Goal: Task Accomplishment & Management: Manage account settings

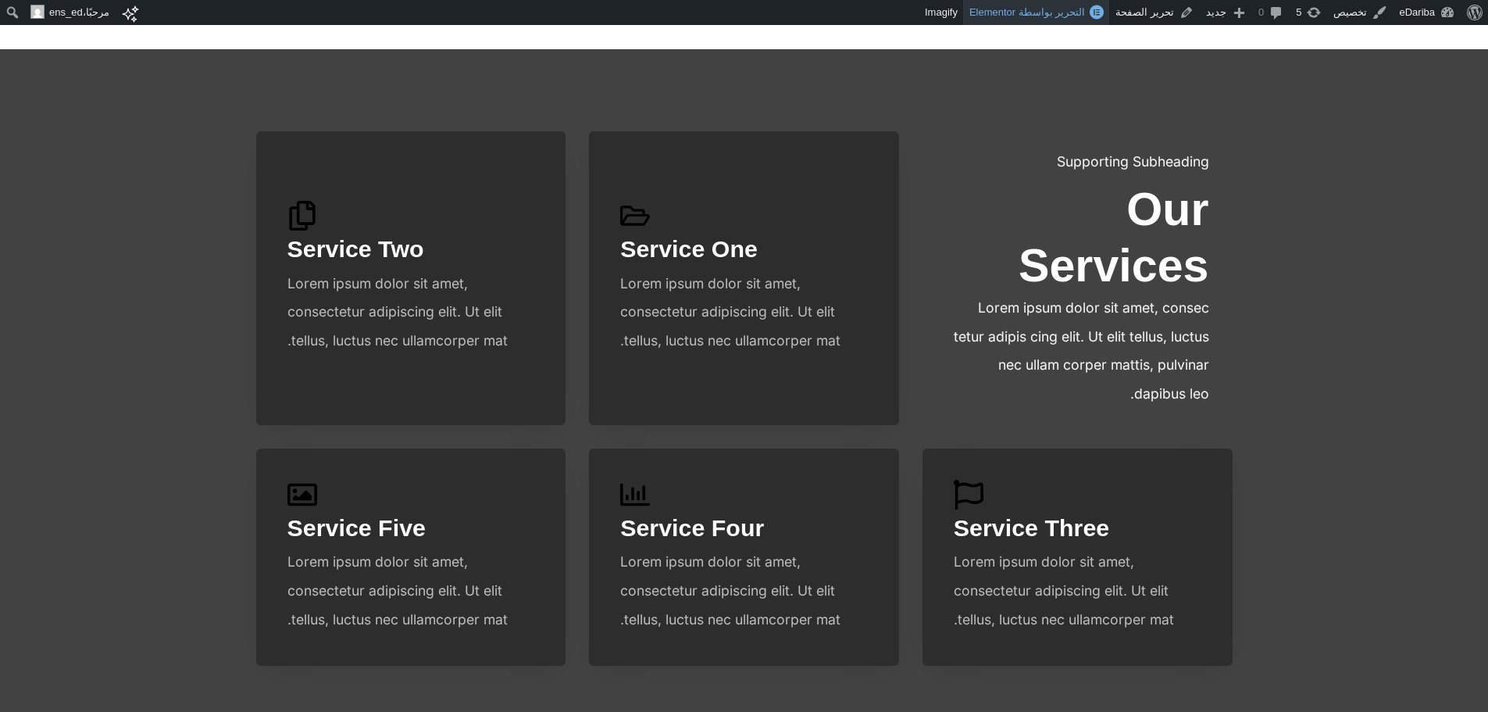
scroll to position [729, 0]
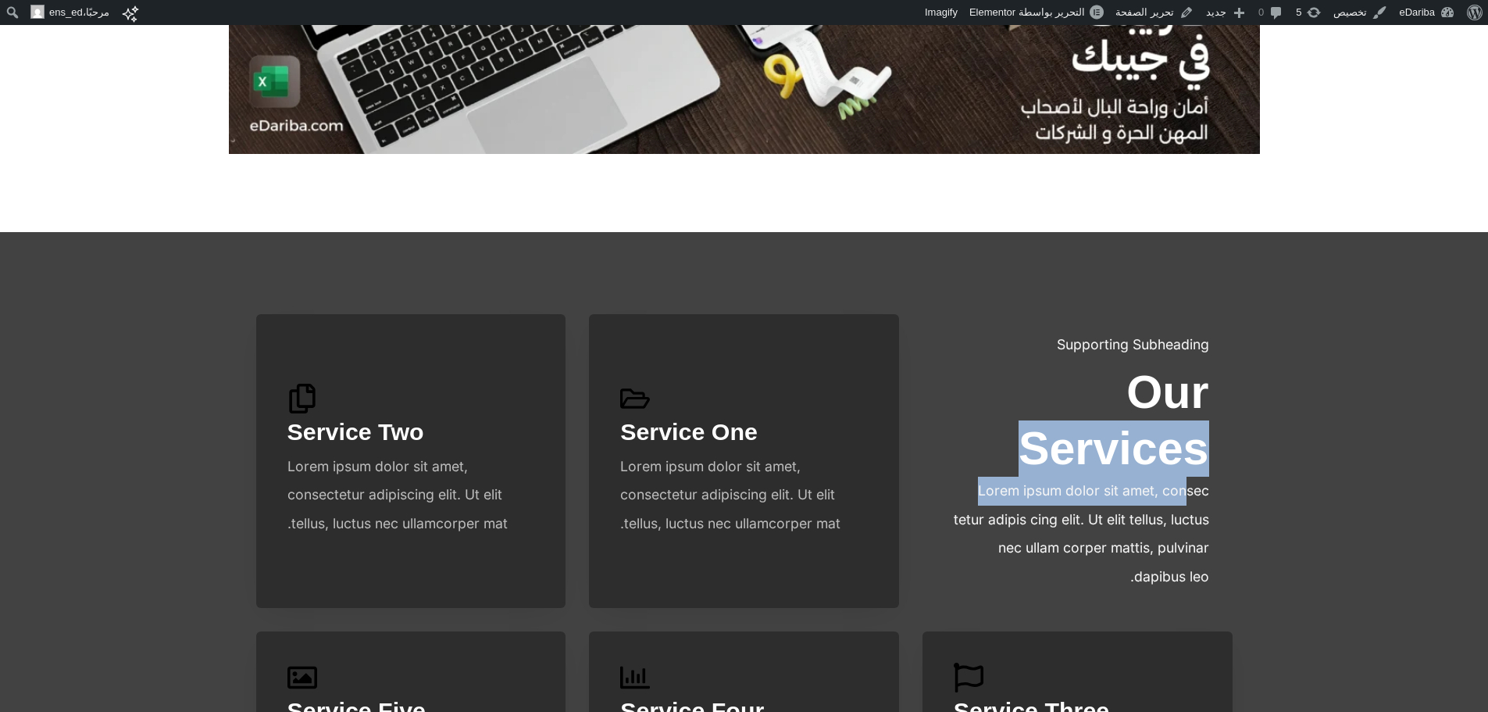
drag, startPoint x: 1132, startPoint y: 394, endPoint x: 1188, endPoint y: 488, distance: 110.0
click at [1188, 488] on div "Supporting Subheading Our Services Lorem ipsum dolor sit amet, consec tetur adi…" at bounding box center [1078, 461] width 310 height 294
click at [1188, 488] on p "Lorem ipsum dolor sit amet, consec tetur adipis cing elit. Ut elit tellus, luct…" at bounding box center [1077, 534] width 263 height 115
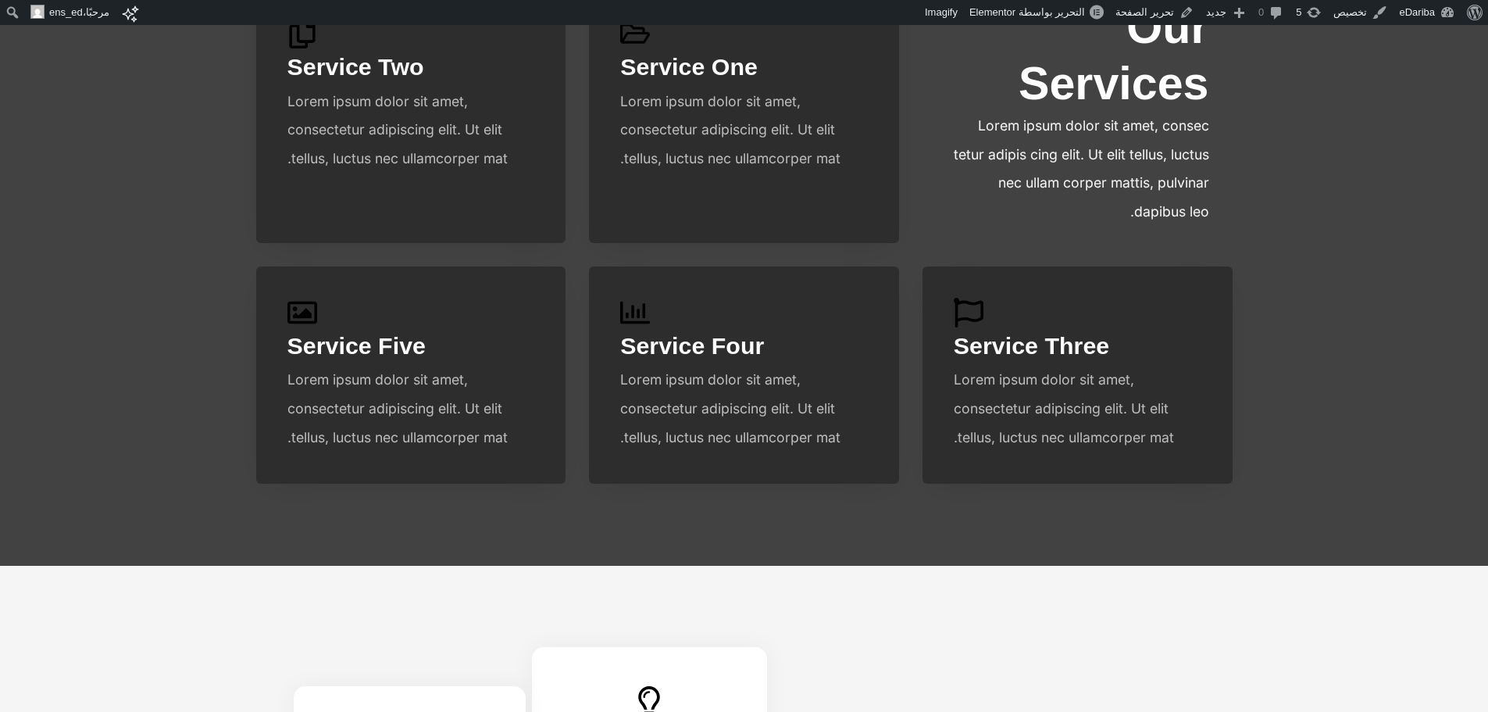
scroll to position [912, 0]
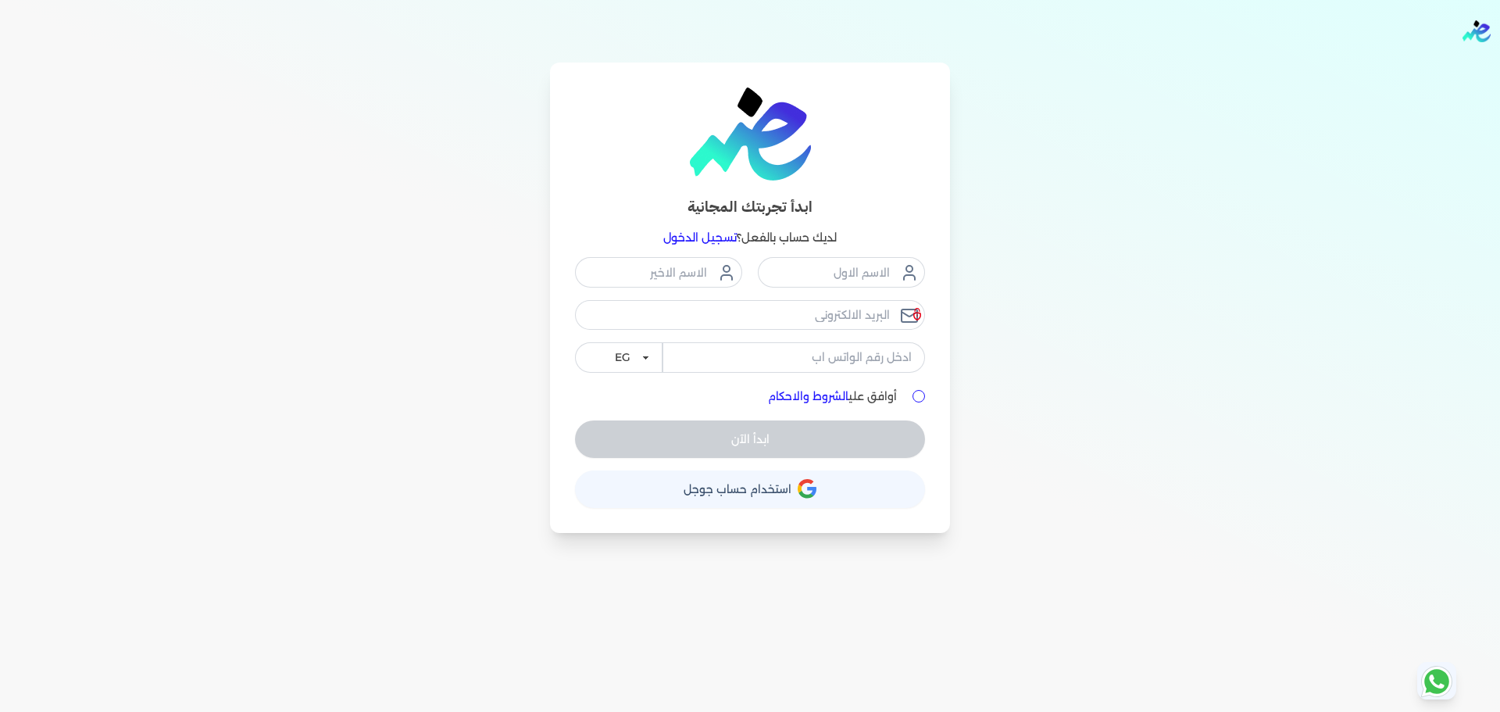
click at [708, 234] on link "تسجيل الدخول" at bounding box center [699, 237] width 73 height 14
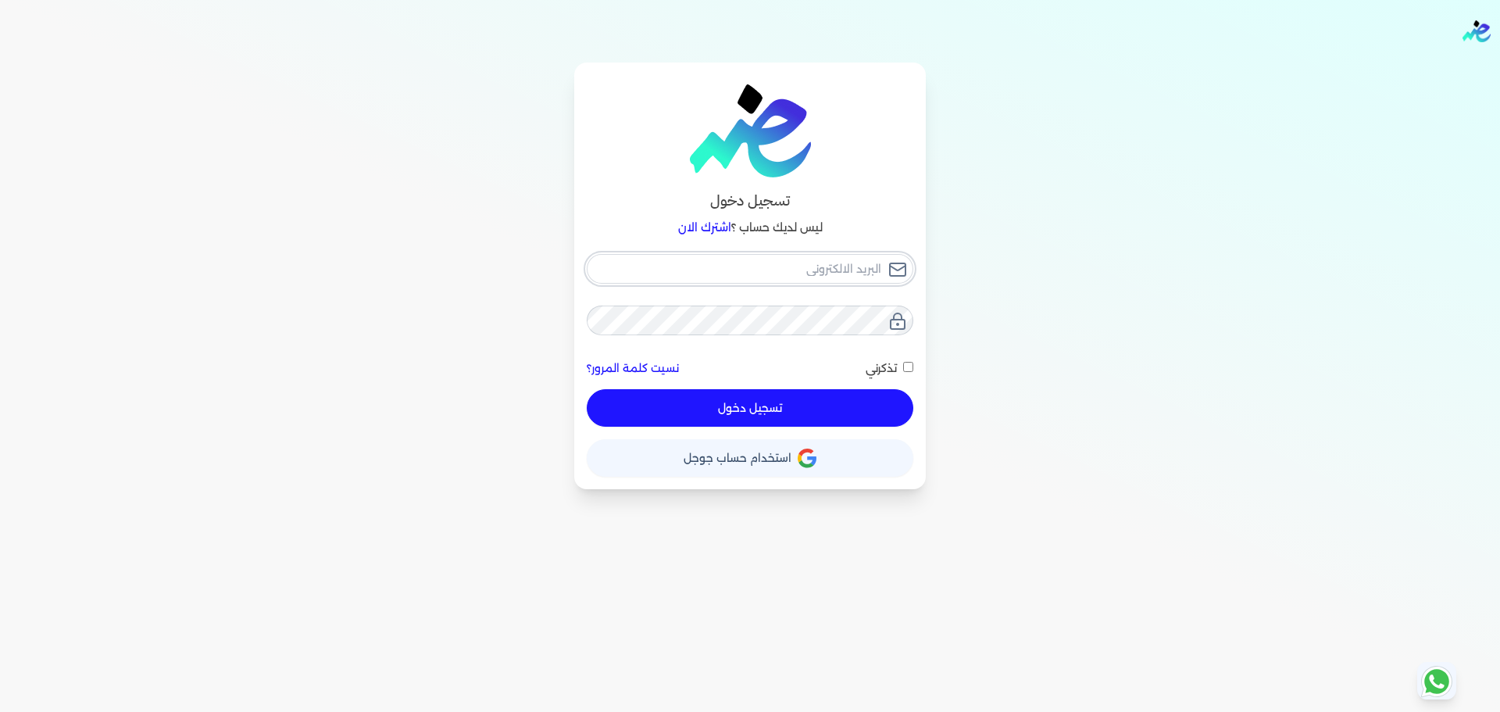
type input "[EMAIL_ADDRESS][DOMAIN_NAME]"
click at [780, 425] on button "تسجيل دخول" at bounding box center [750, 407] width 327 height 37
checkbox input "false"
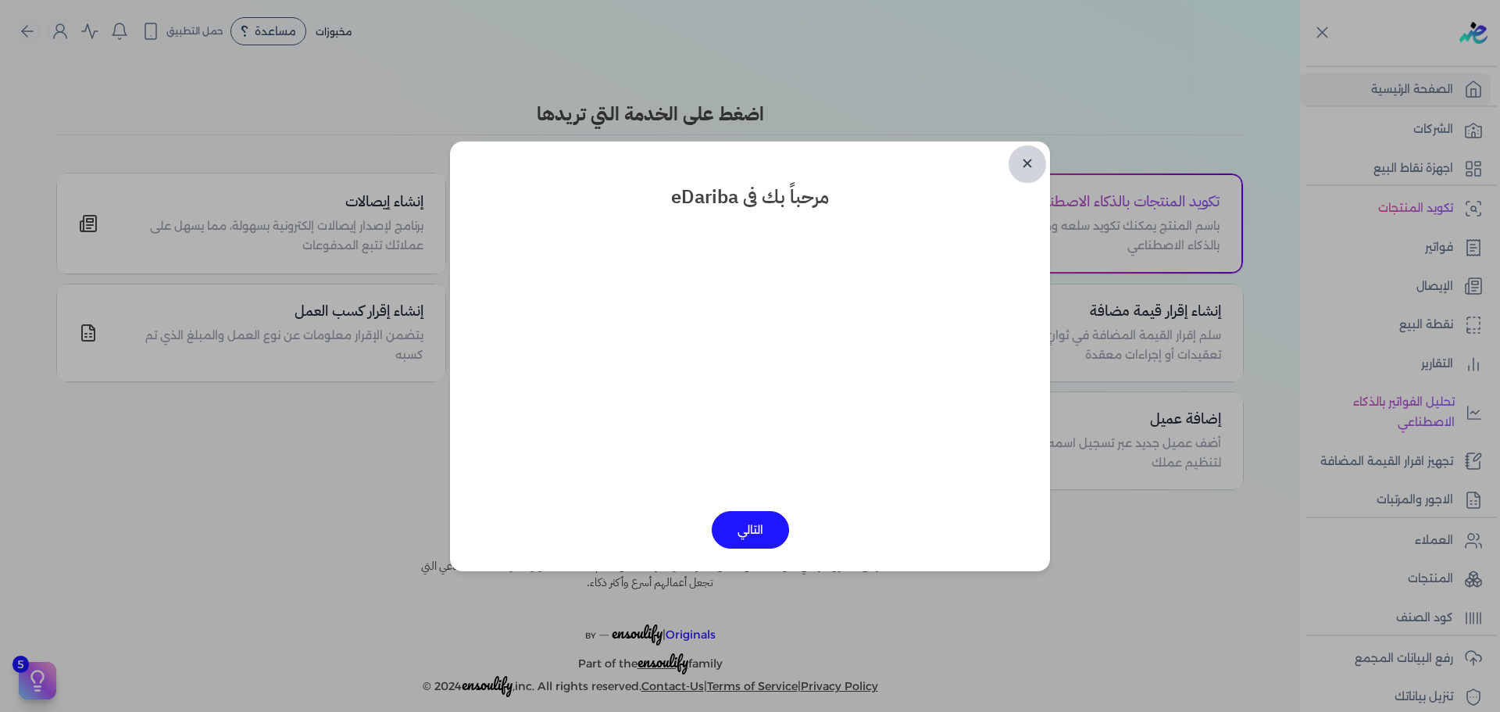
click at [1018, 170] on link "✕" at bounding box center [1027, 163] width 37 height 37
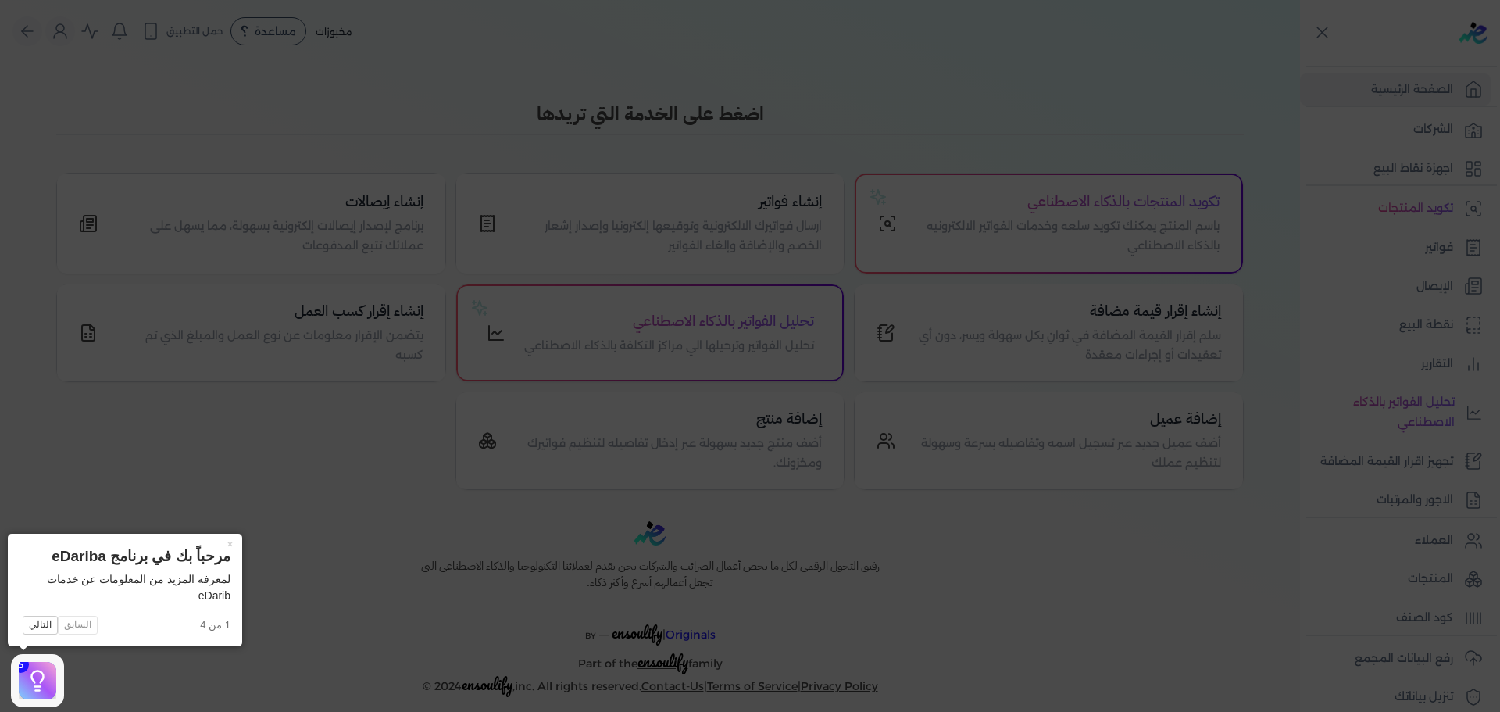
click at [1173, 120] on icon at bounding box center [750, 356] width 1500 height 712
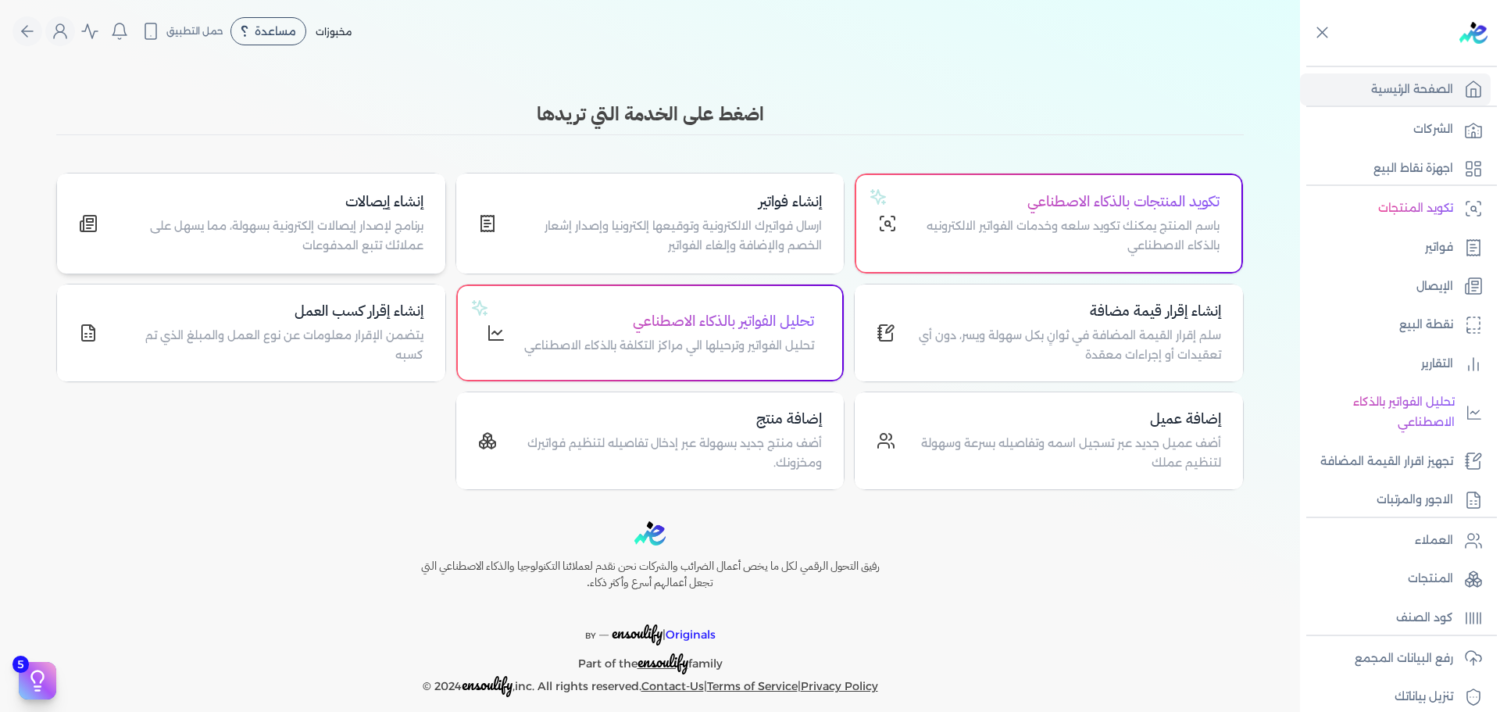
click at [365, 248] on p "برنامج لإصدار إيصالات إلكترونية بسهولة، مما يسهل على عملائك تتبع المدفوعات" at bounding box center [269, 236] width 307 height 40
click at [1427, 170] on p "اجهزة نقاط البيع" at bounding box center [1413, 169] width 80 height 20
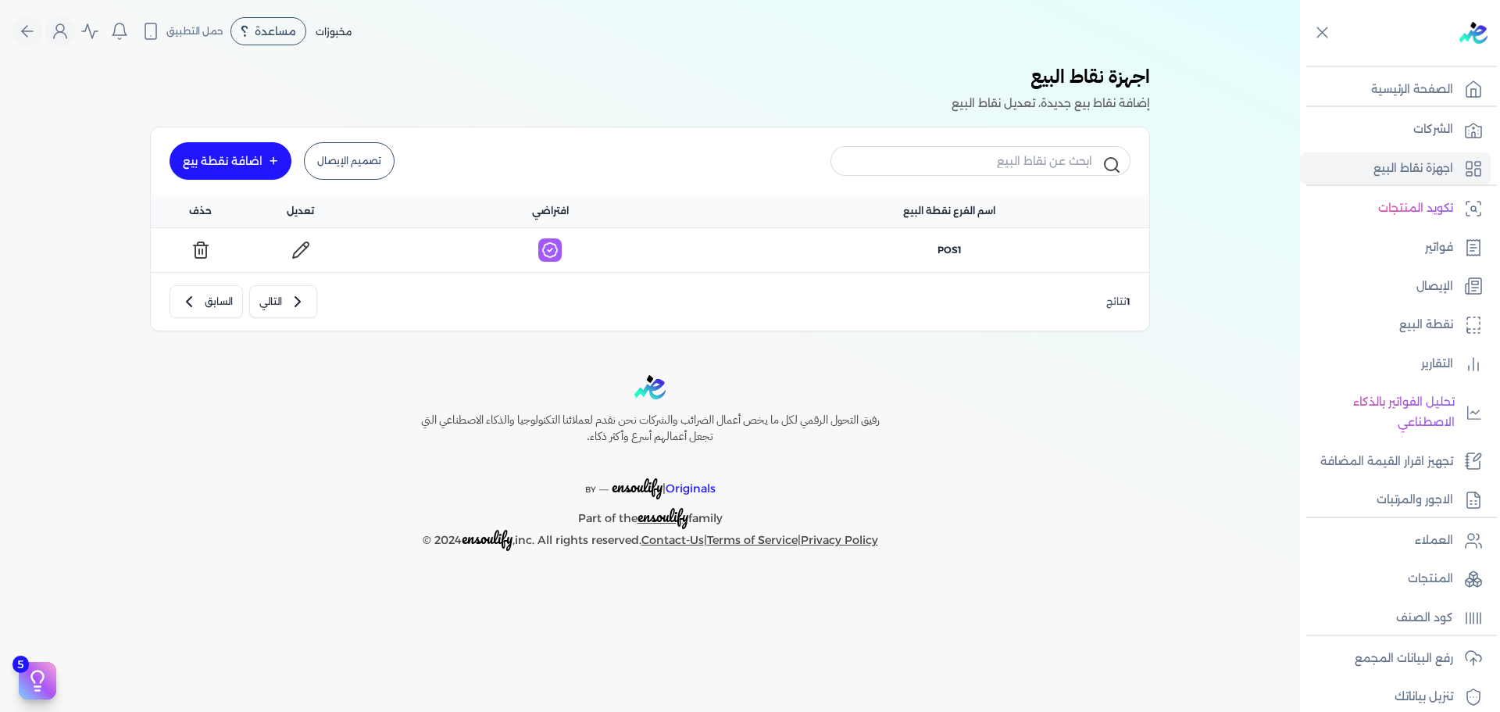
click at [240, 163] on div "اضافة نقطة بيع" at bounding box center [223, 160] width 80 height 11
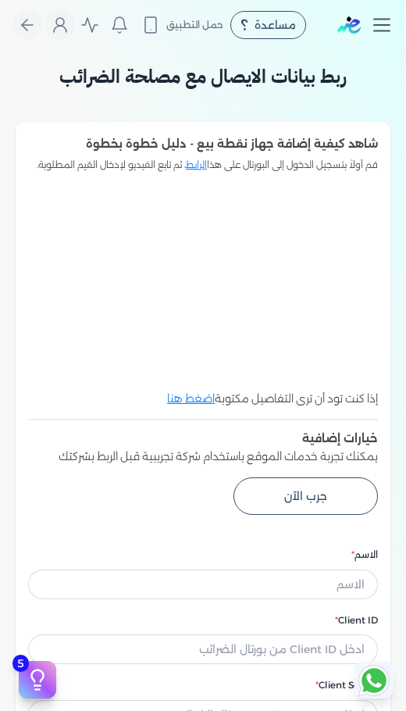
click at [383, 34] on icon "Toggle navigation" at bounding box center [381, 24] width 23 height 23
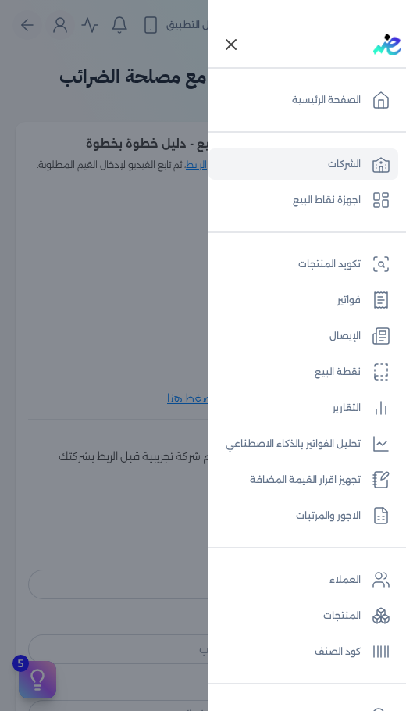
drag, startPoint x: 341, startPoint y: 146, endPoint x: 341, endPoint y: 160, distance: 14.1
click at [341, 160] on nav "الشركات اجهزة نقاط البيع" at bounding box center [308, 181] width 199 height 100
click at [341, 160] on link "الشركات" at bounding box center [304, 163] width 190 height 31
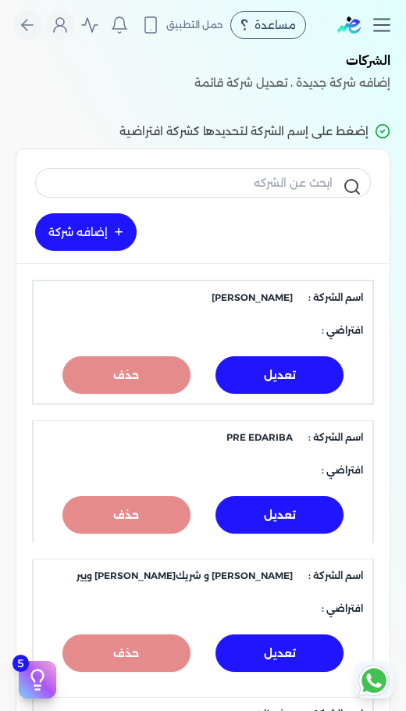
click at [374, 24] on icon "Toggle navigation" at bounding box center [381, 24] width 23 height 23
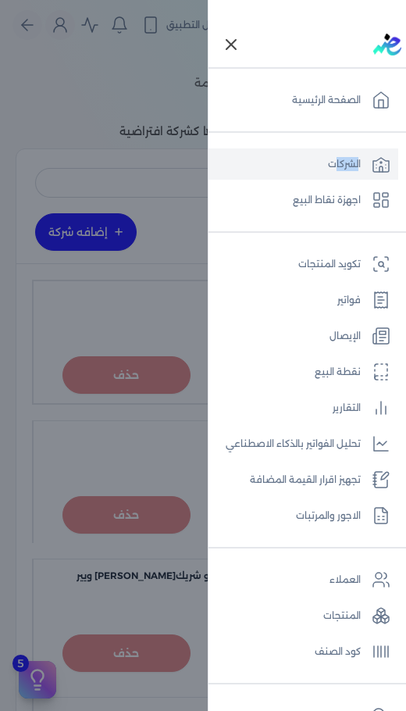
click at [235, 43] on icon "Toggle navigation" at bounding box center [231, 44] width 9 height 9
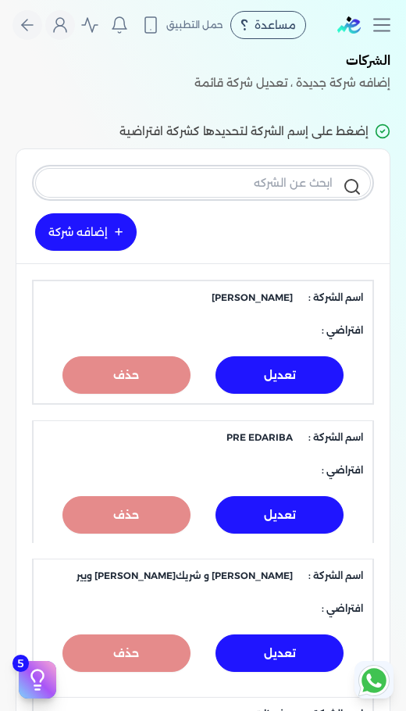
click at [261, 193] on input "text" at bounding box center [203, 183] width 336 height 30
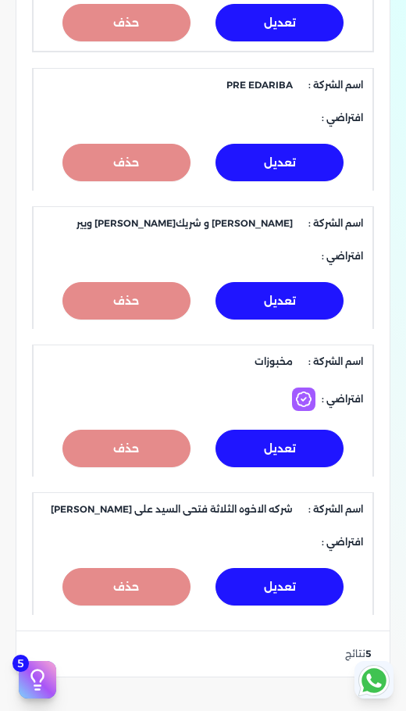
scroll to position [353, 0]
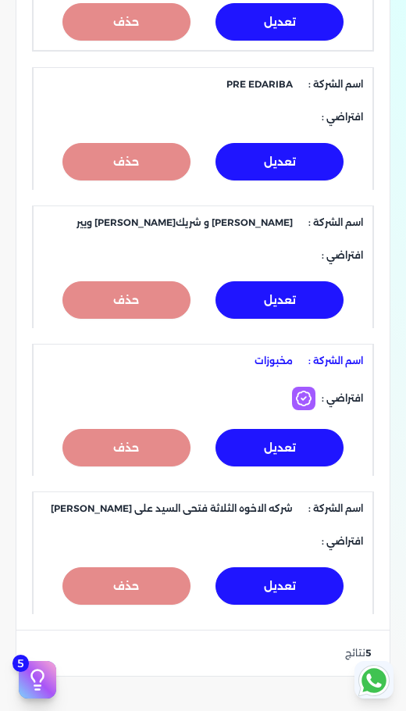
click at [260, 359] on span "اسم الشركة : مخبوزات" at bounding box center [203, 361] width 320 height 14
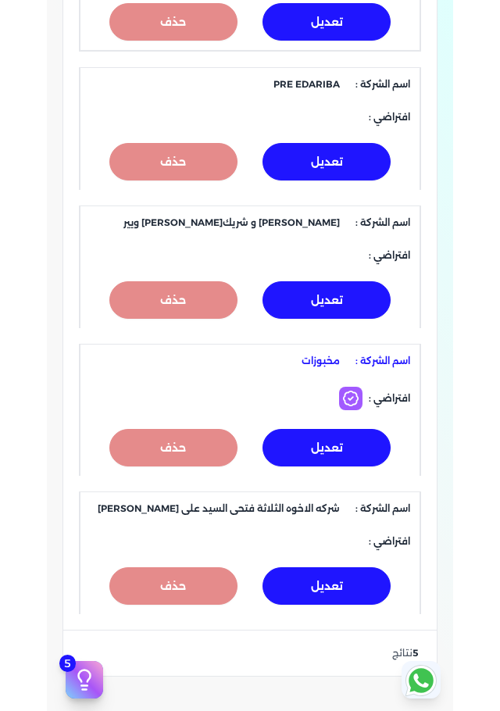
scroll to position [0, 0]
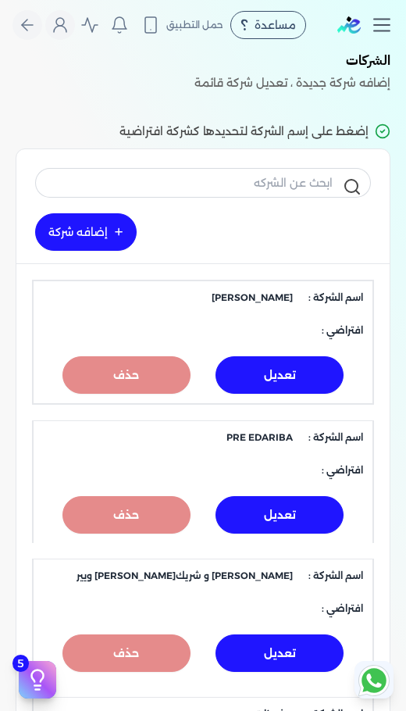
click at [388, 36] on icon "Toggle navigation" at bounding box center [381, 24] width 23 height 23
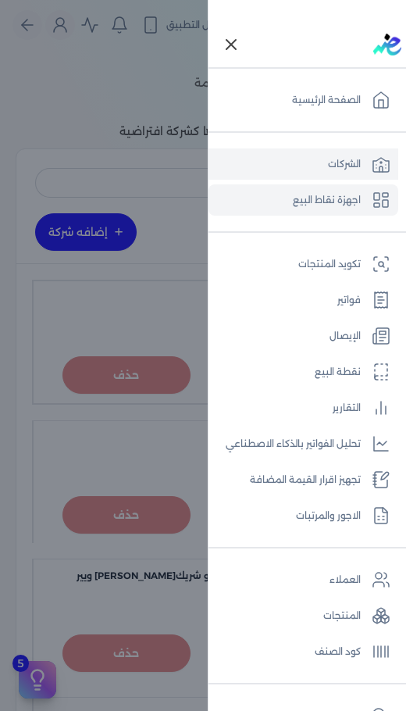
click at [343, 211] on link "اجهزة نقاط البيع" at bounding box center [304, 199] width 190 height 31
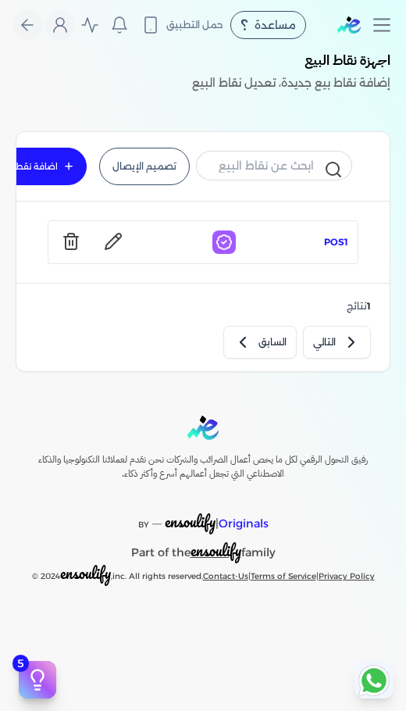
click at [329, 241] on span "POS1" at bounding box center [336, 242] width 24 height 14
click at [405, 206] on div "تصميم الإيصال اضافة نقطة بيع اسم الفرع نقطة البيع افتراضي تعديل حذف POS1 1 نتائ…" at bounding box center [203, 252] width 406 height 266
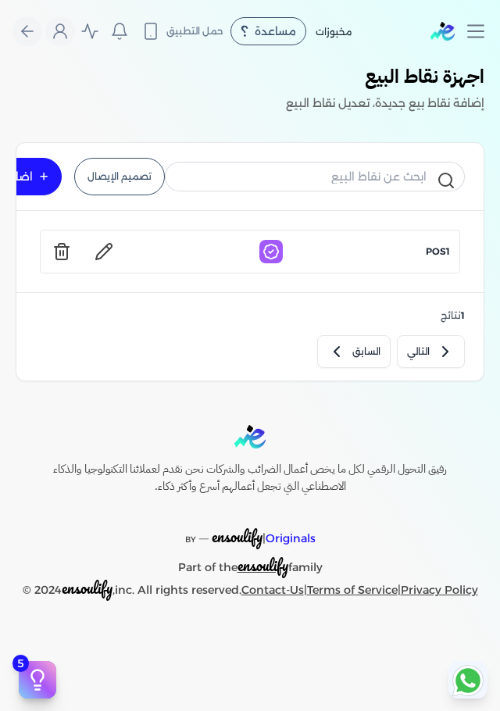
click at [110, 242] on icon at bounding box center [104, 251] width 19 height 19
click at [477, 34] on icon "Toggle navigation" at bounding box center [475, 31] width 23 height 23
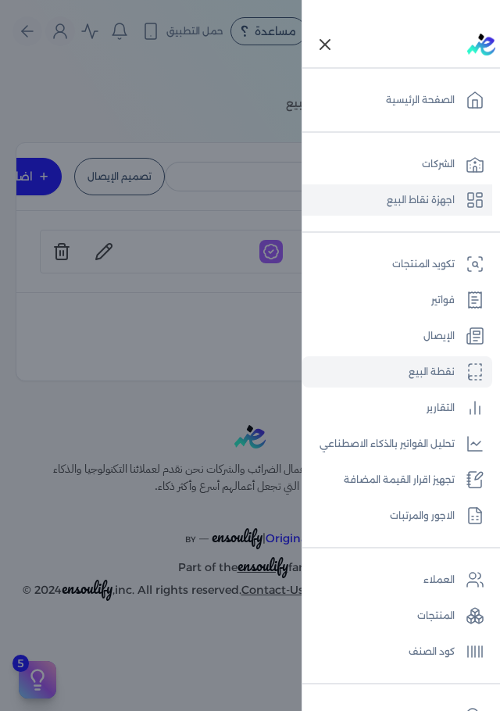
click at [457, 363] on link "نقطة البيع" at bounding box center [397, 371] width 190 height 31
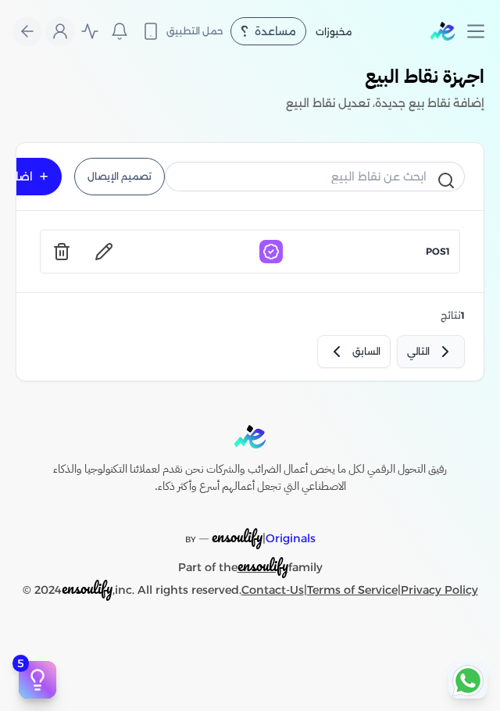
select select
select select "EGP"
select select "EGS"
select select "B"
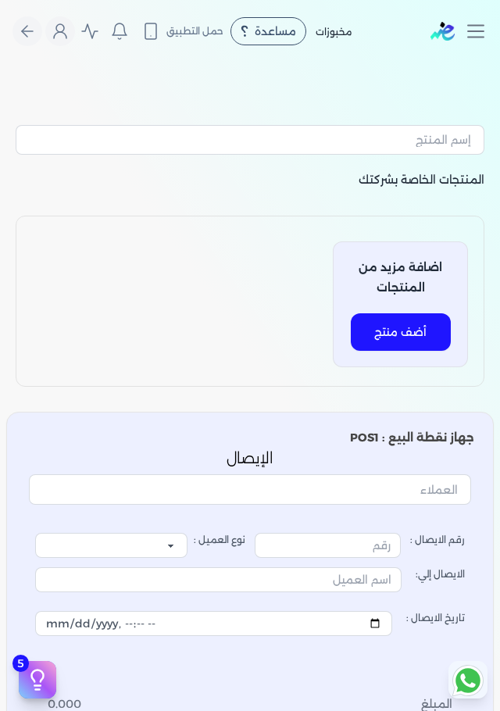
type input "18283"
select select "P"
type input "عميل نقدي"
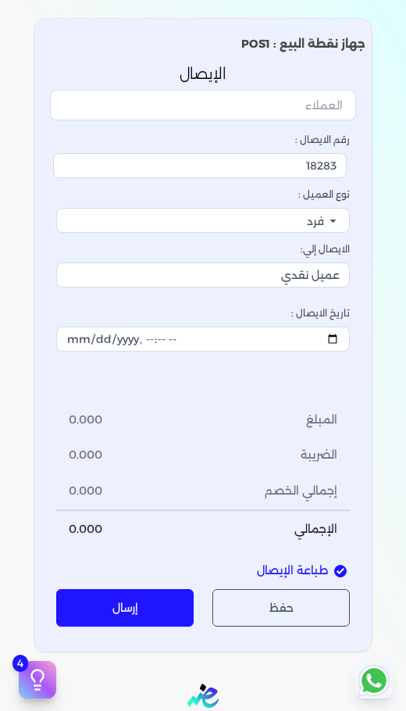
scroll to position [549, 0]
click at [349, 287] on div "عميل نقدي" at bounding box center [203, 275] width 294 height 25
click at [349, 287] on input "عميل نقدي" at bounding box center [203, 275] width 294 height 25
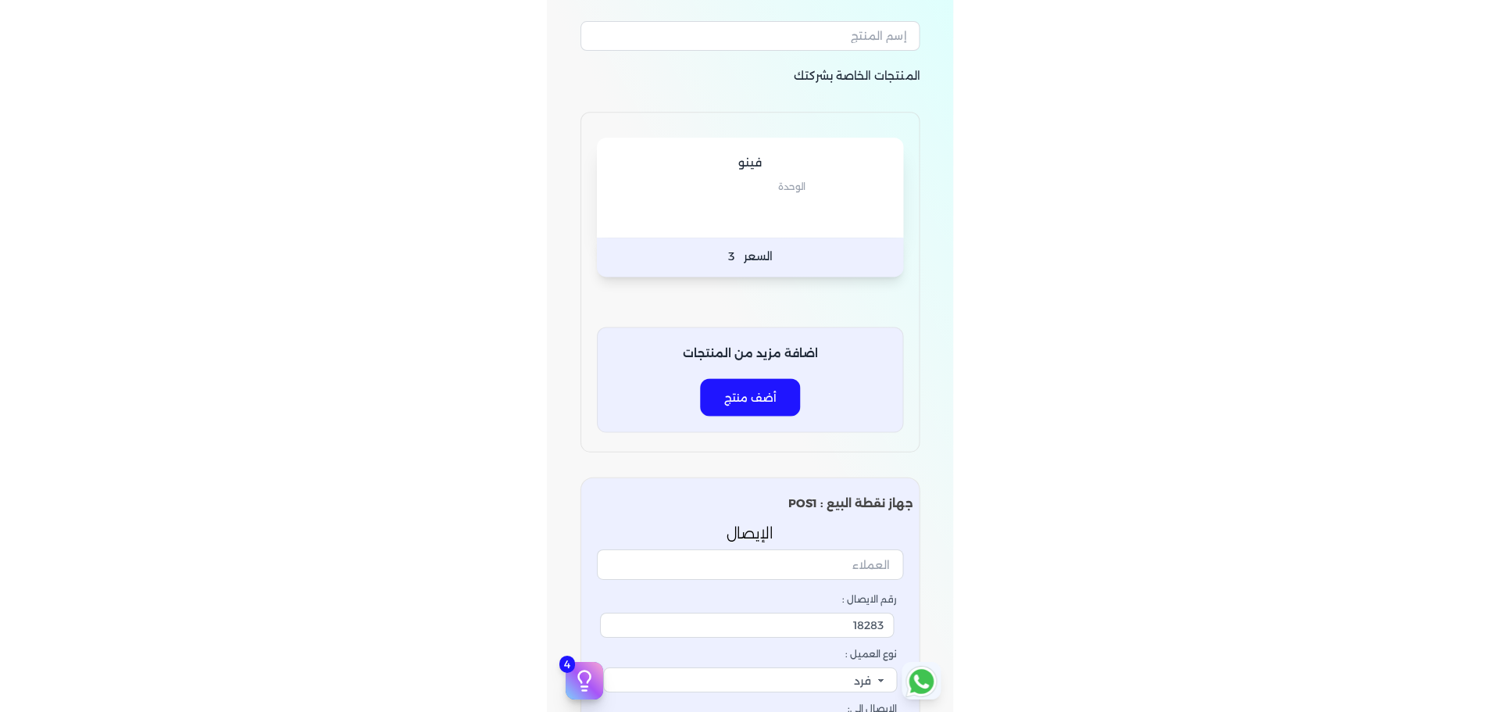
scroll to position [0, 0]
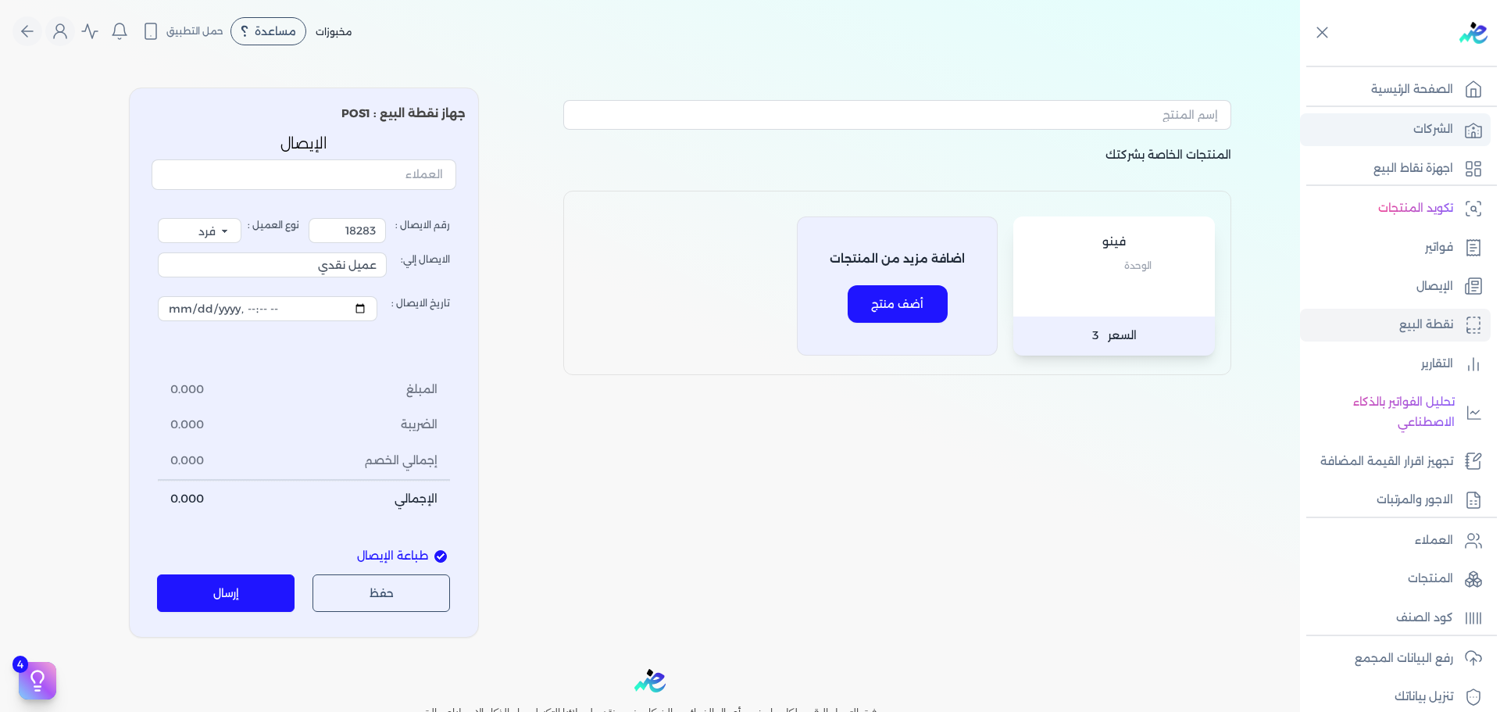
click at [1440, 126] on p "الشركات" at bounding box center [1433, 130] width 40 height 20
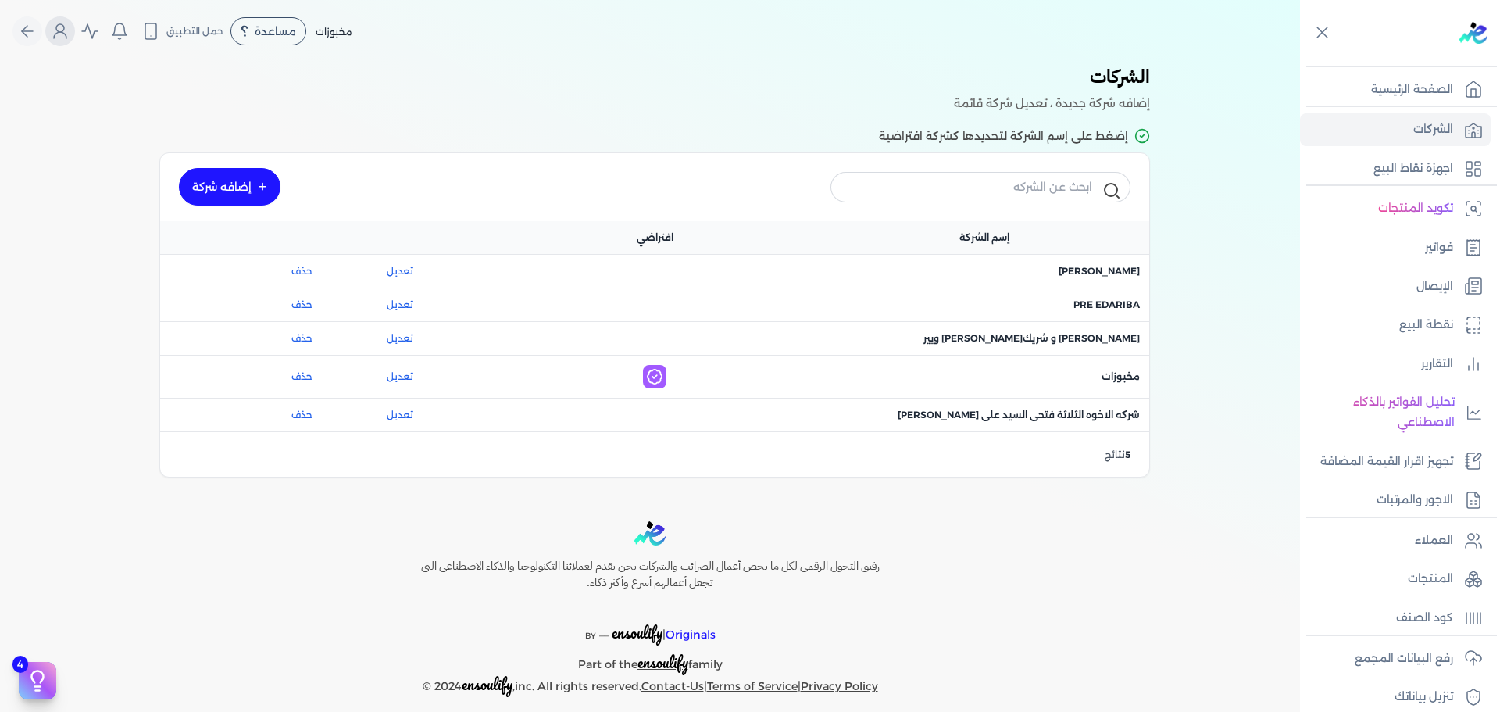
click at [55, 35] on button "Global" at bounding box center [60, 31] width 30 height 30
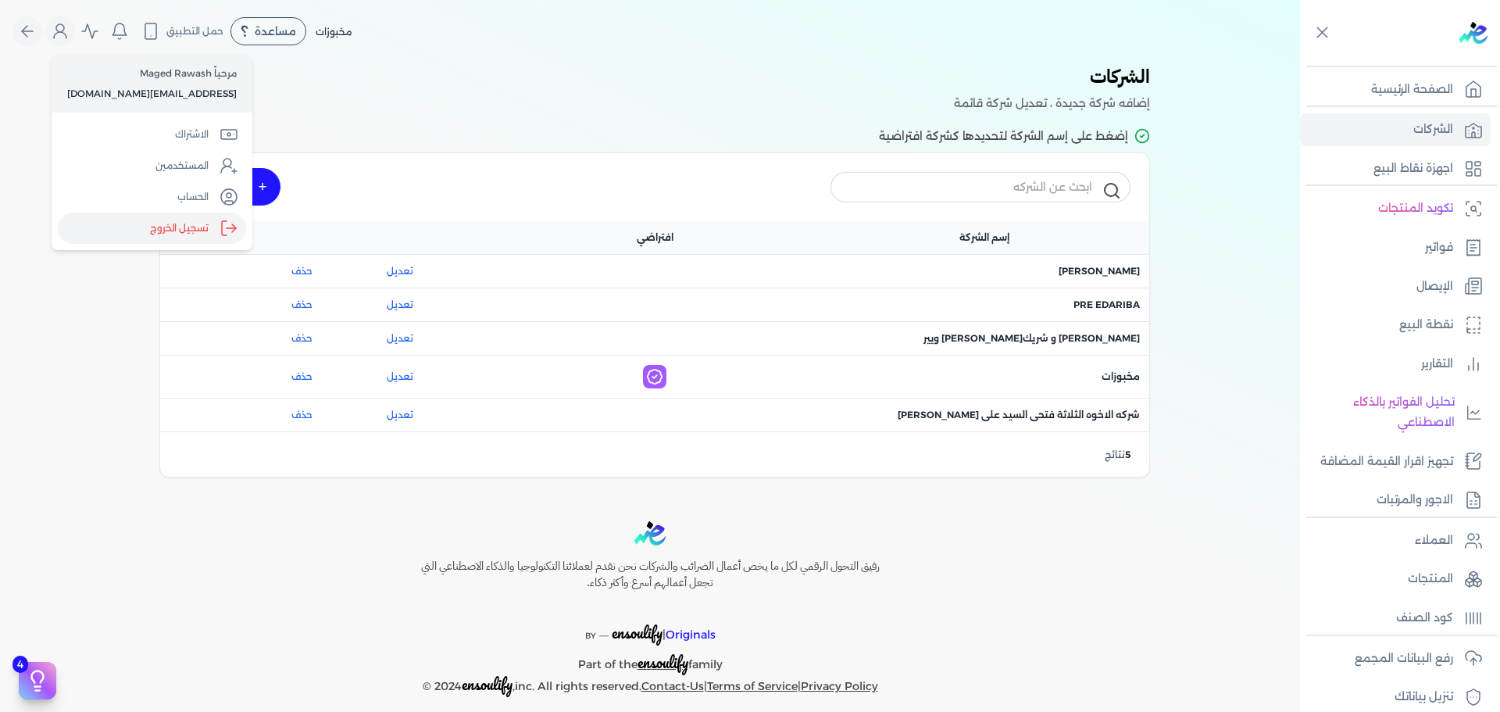
click at [176, 234] on label "تسجيل الخروج" at bounding box center [152, 227] width 188 height 31
click at [1300, 62] on input "Close" at bounding box center [1300, 62] width 0 height 0
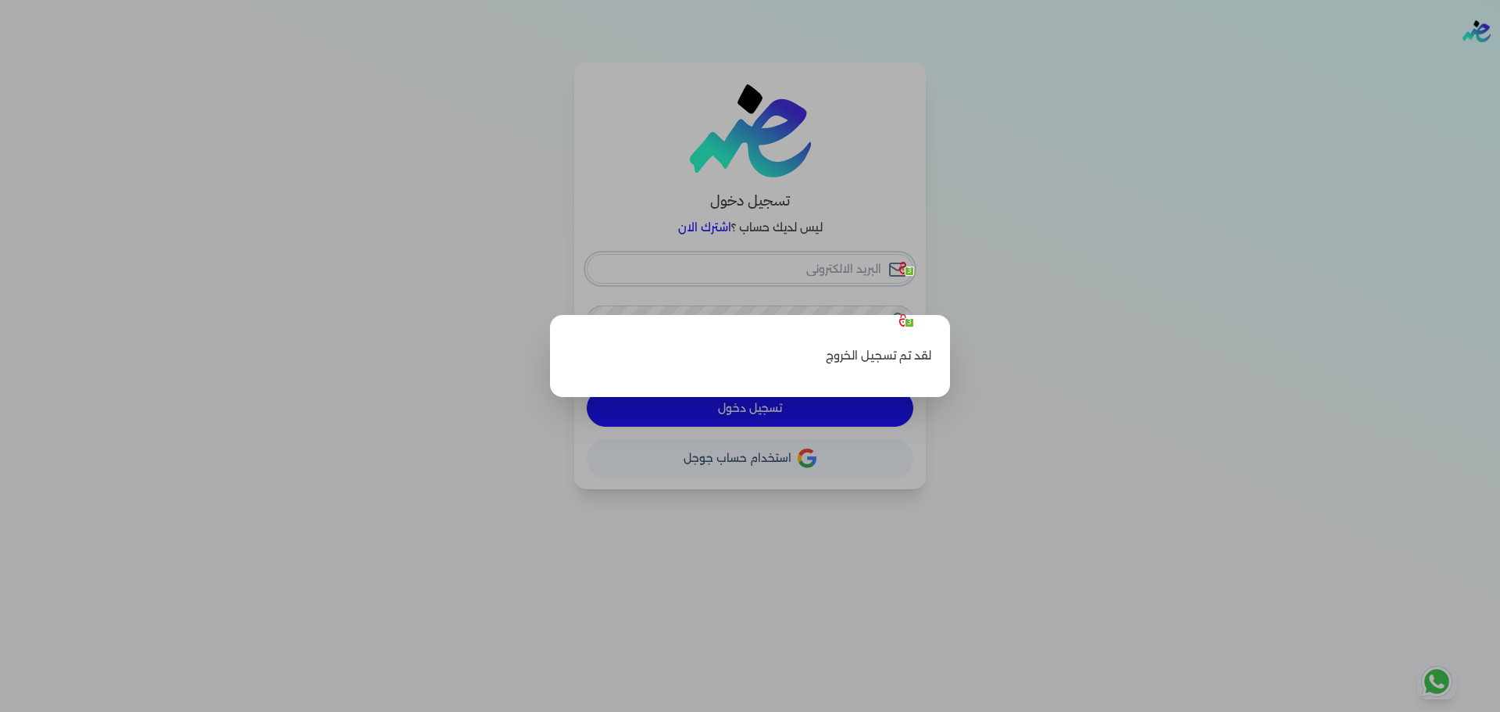
checkbox input "false"
type input "hello@ensoulify.com"
click at [587, 186] on label "Close" at bounding box center [750, 356] width 1500 height 712
click at [1499, 62] on input "Close" at bounding box center [1500, 62] width 0 height 0
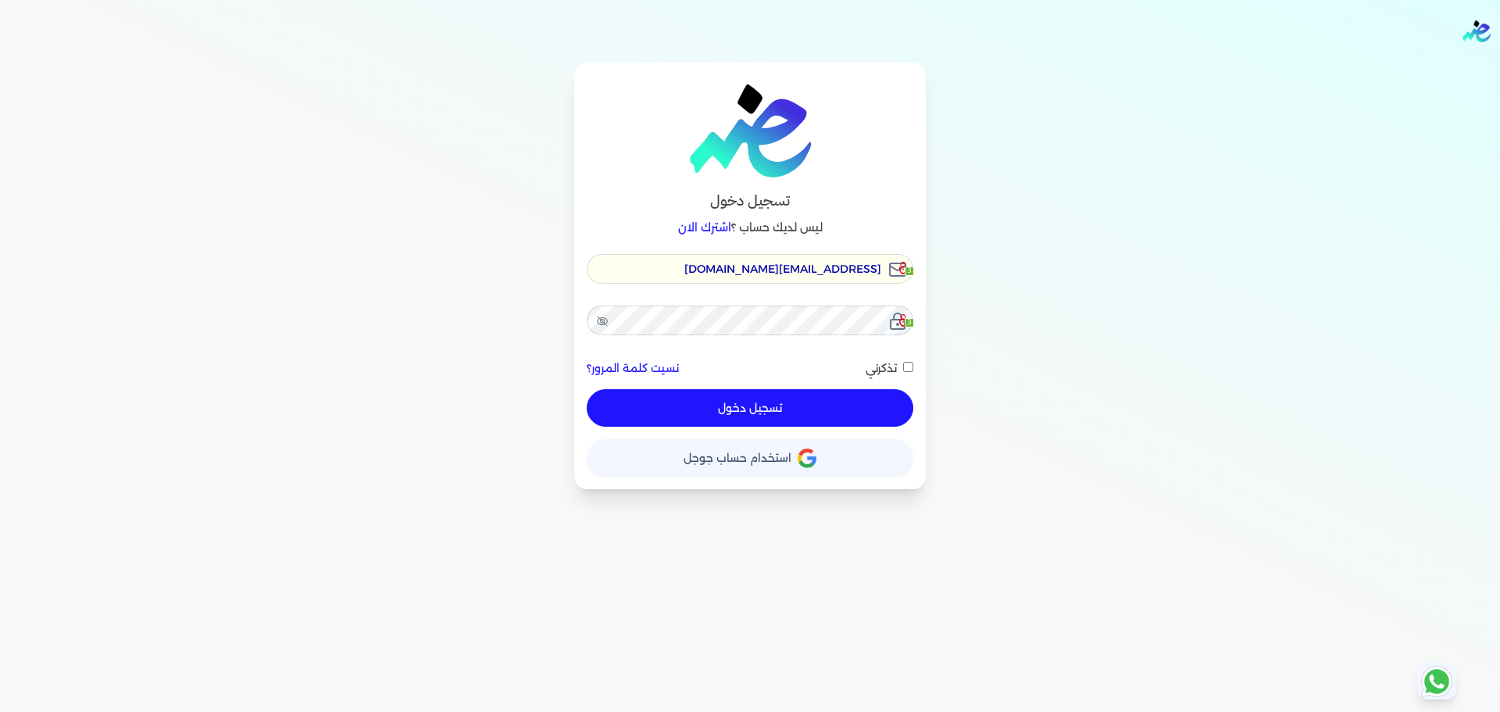
click at [723, 409] on button "تسجيل دخول" at bounding box center [750, 407] width 327 height 37
checkbox input "false"
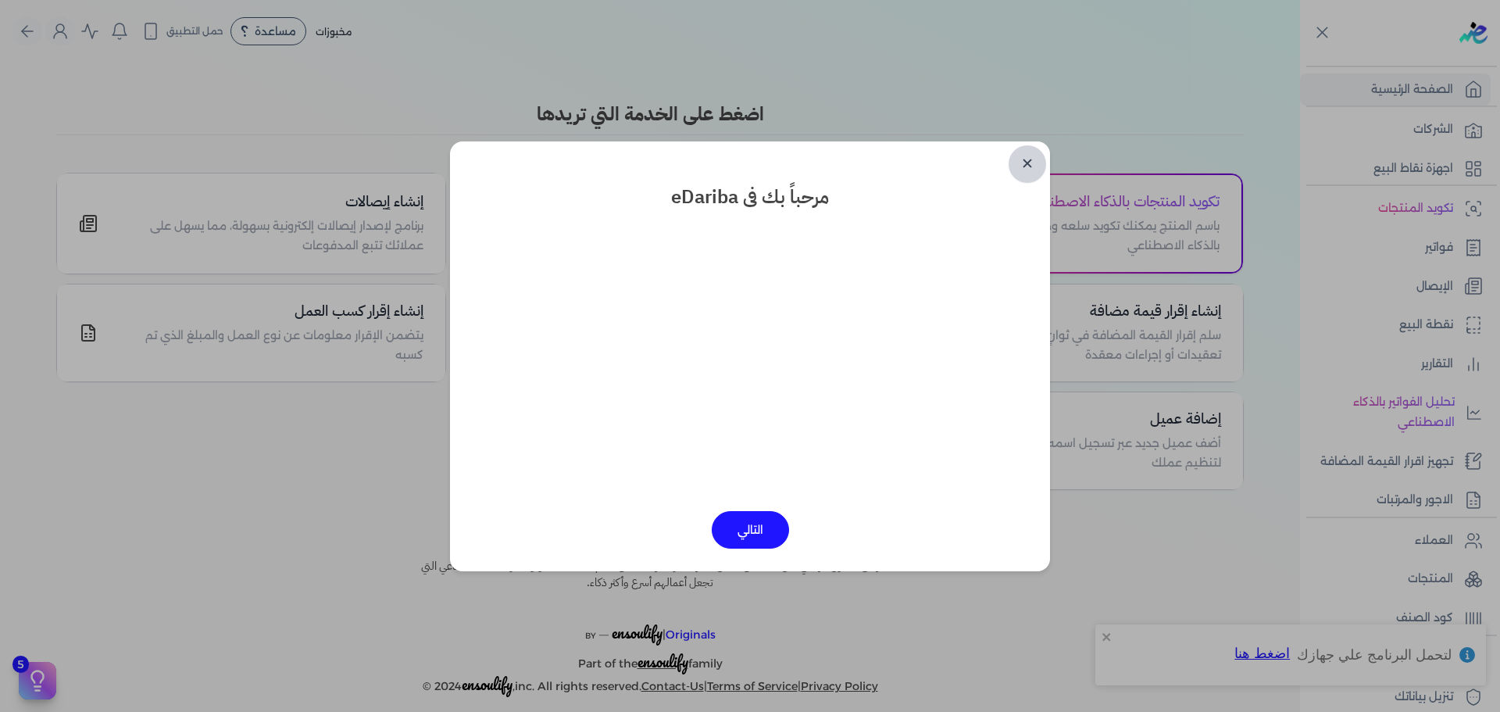
click at [1018, 152] on link "✕" at bounding box center [1027, 163] width 37 height 37
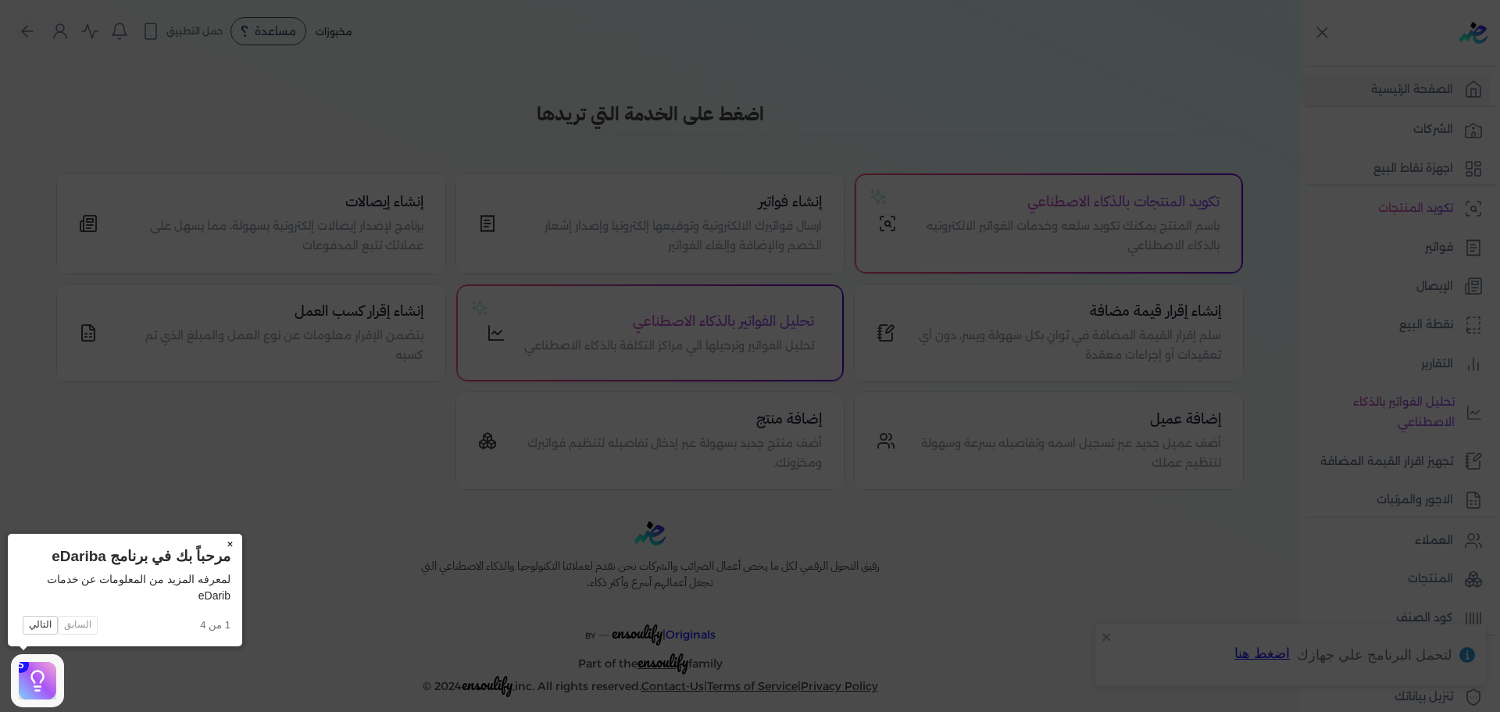
click at [470, 97] on icon at bounding box center [750, 356] width 1500 height 712
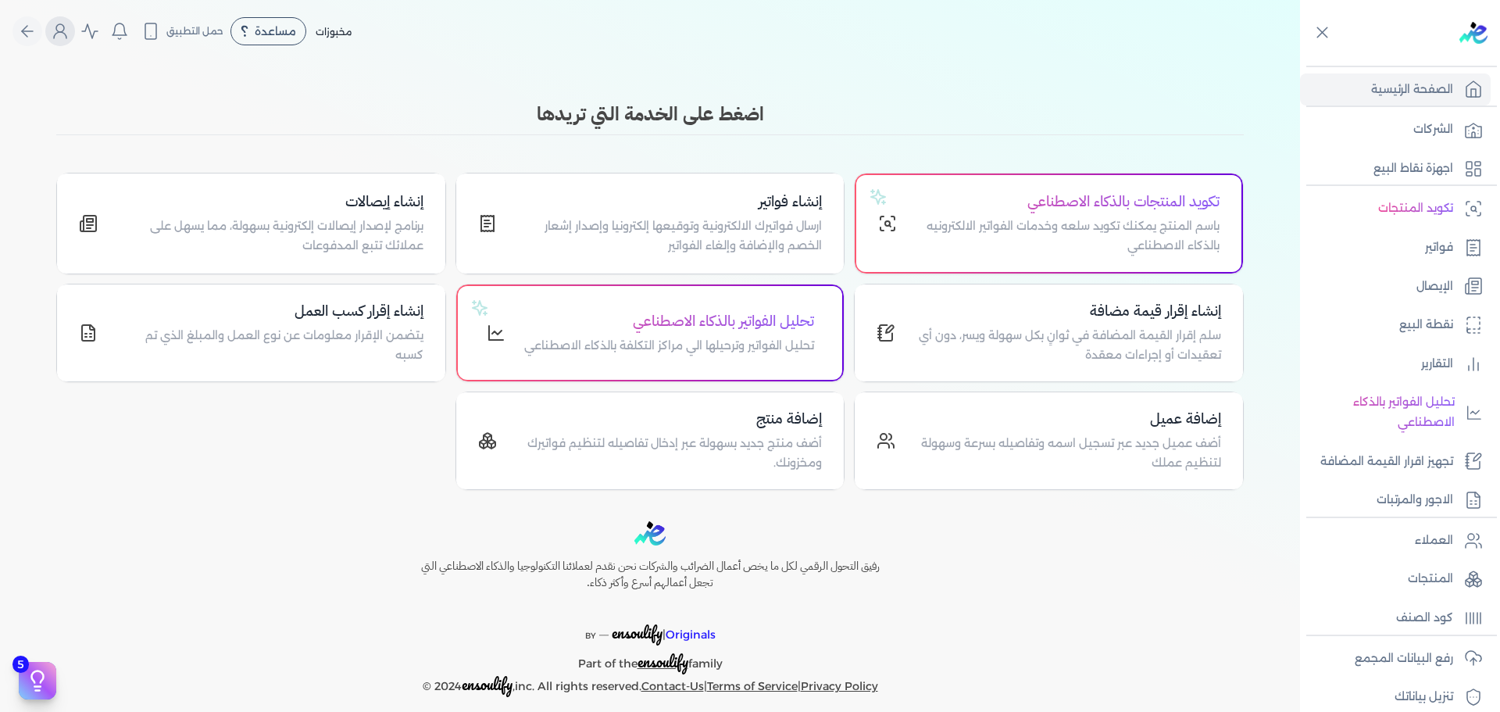
click at [63, 23] on icon "Global" at bounding box center [60, 31] width 19 height 19
click at [191, 226] on label "تسجيل الخروج" at bounding box center [152, 227] width 188 height 31
click at [1300, 62] on input "Close" at bounding box center [1300, 62] width 0 height 0
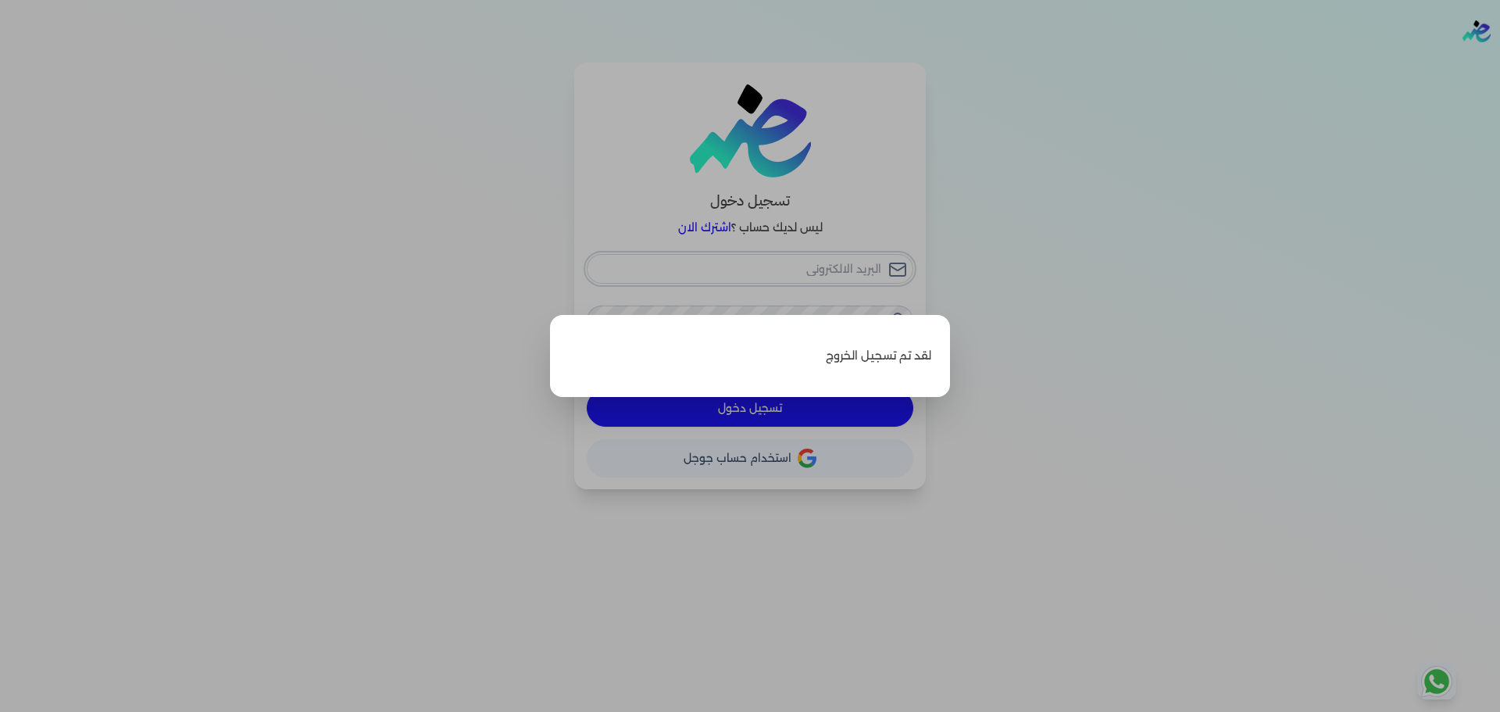
type input "hello@ensoulify.com"
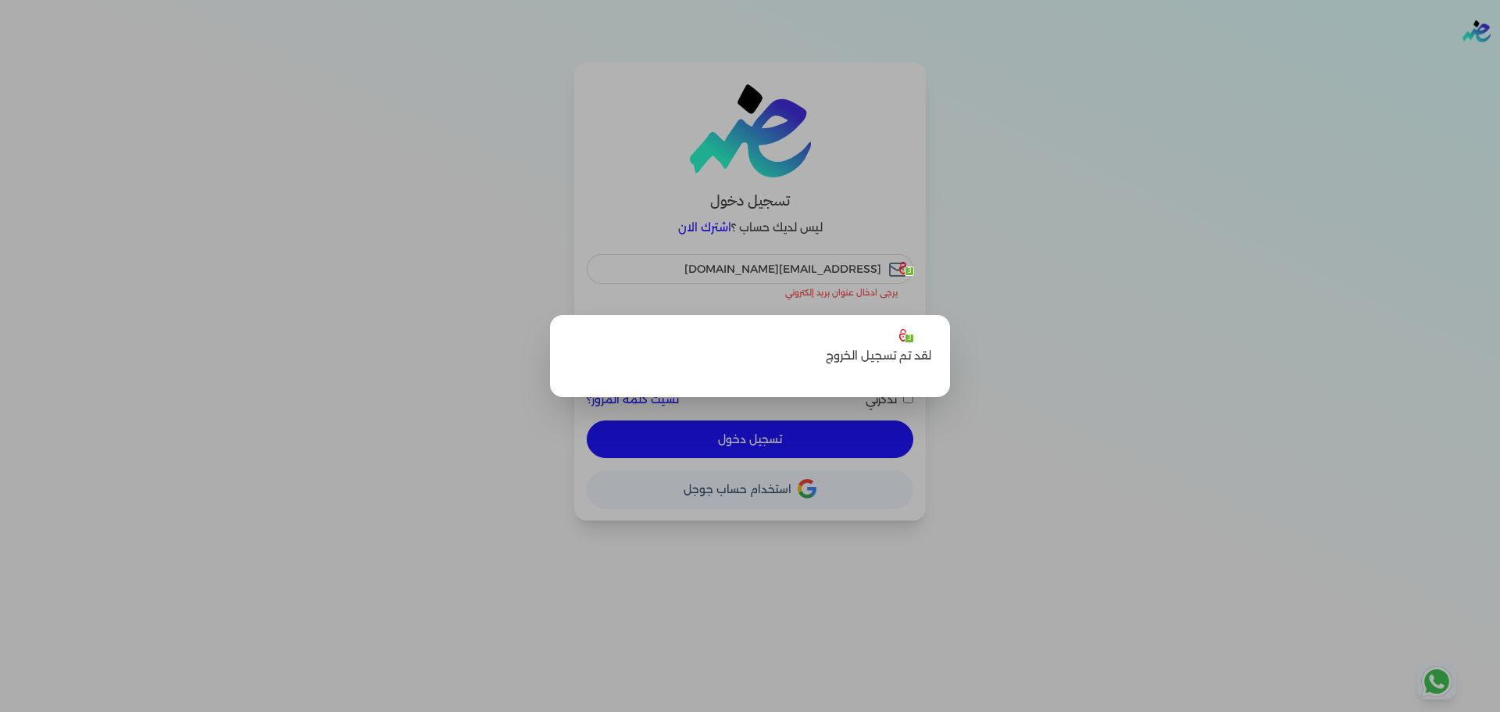
click at [228, 505] on label "Close" at bounding box center [750, 356] width 1500 height 712
click at [1499, 62] on input "Close" at bounding box center [1500, 62] width 0 height 0
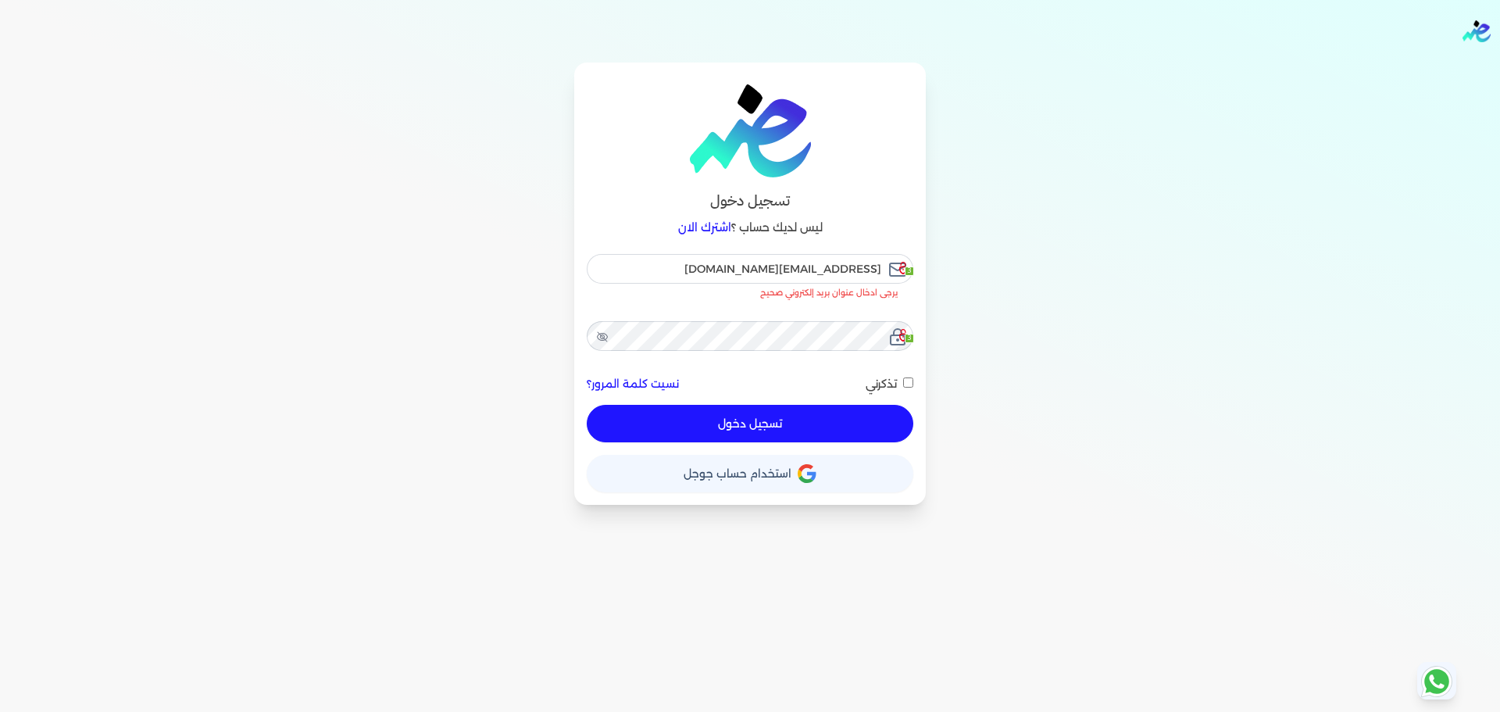
checkbox input "false"
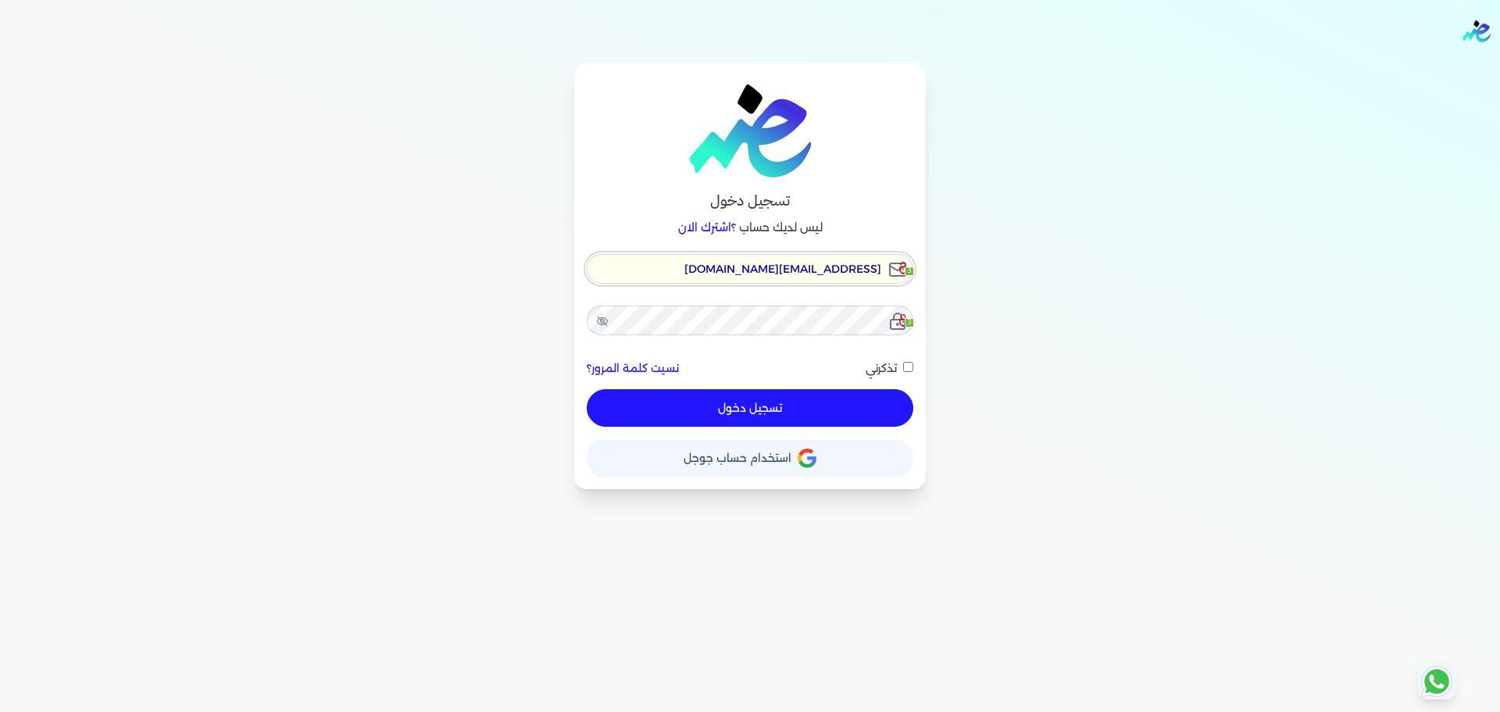
click at [837, 281] on input "hello@ensoulify.com" at bounding box center [750, 269] width 327 height 30
checkbox input "false"
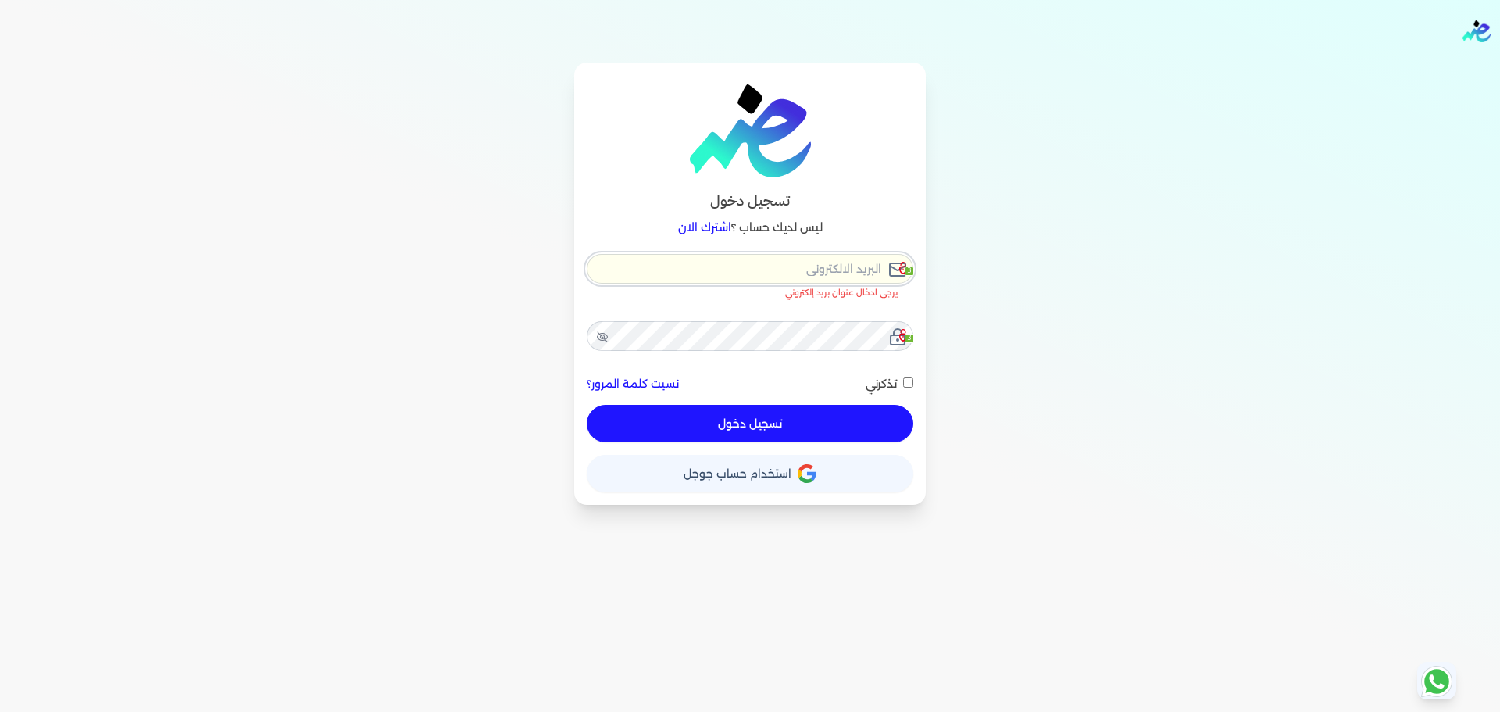
type input "s"
checkbox input "false"
click at [908, 277] on input "s" at bounding box center [750, 269] width 327 height 30
type input "s"
click at [908, 274] on icon at bounding box center [905, 268] width 12 height 12
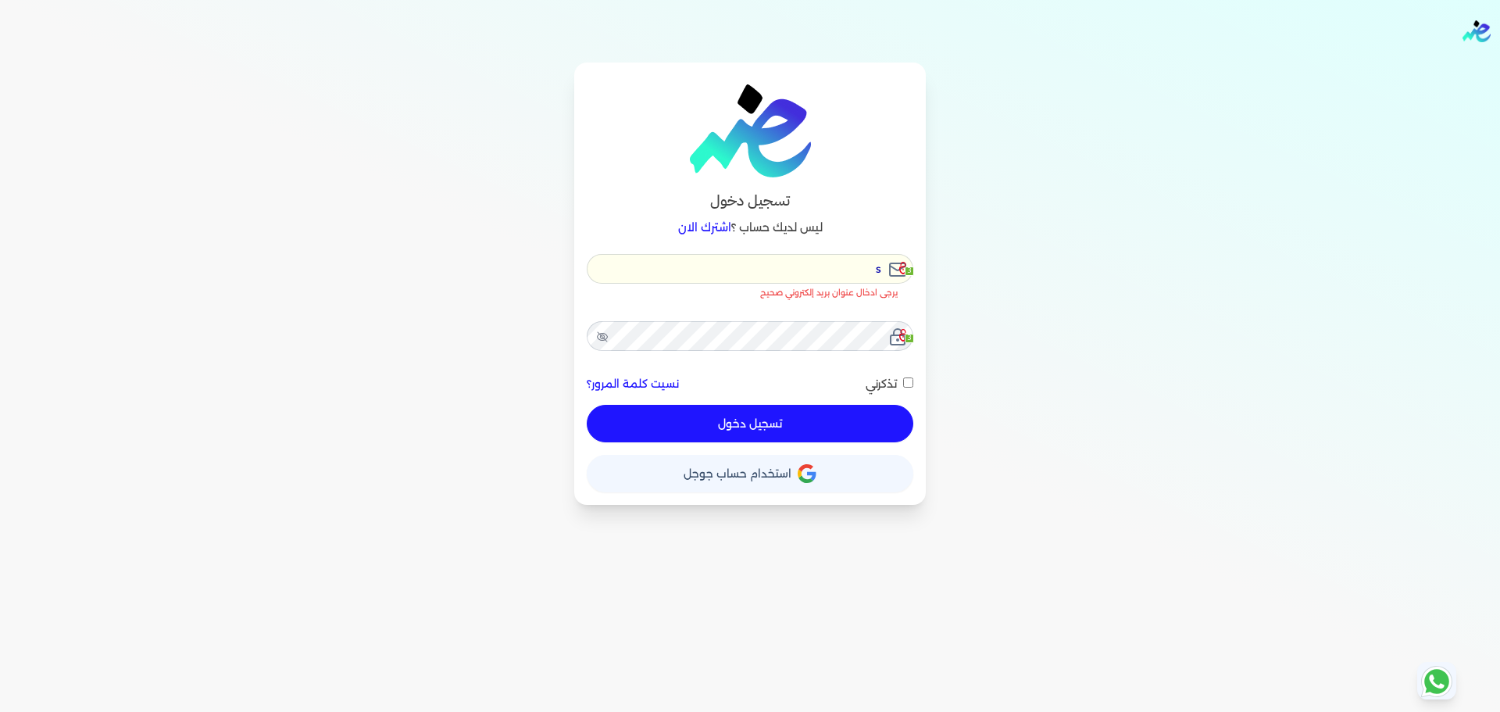
click at [906, 270] on icon at bounding box center [903, 268] width 8 height 12
click at [767, 279] on input "s" at bounding box center [750, 269] width 327 height 30
checkbox input "false"
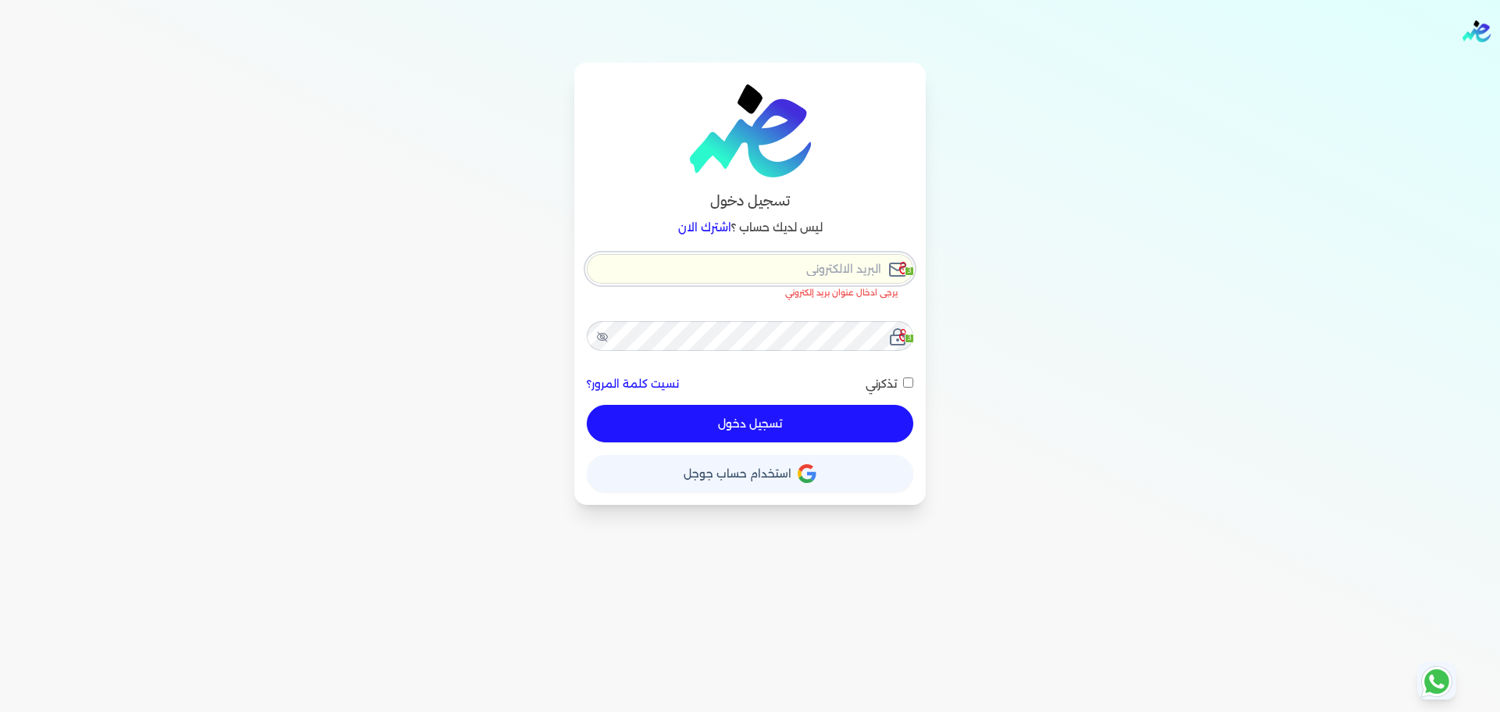
click at [772, 278] on input "email" at bounding box center [750, 269] width 327 height 30
click at [809, 271] on input "email" at bounding box center [750, 269] width 327 height 30
click at [602, 280] on input "email" at bounding box center [750, 269] width 327 height 30
click at [502, 334] on div "تسجيل دخول ليس لديك حساب ؟ اشترك الان 3 يرجى ادخال عنوان بريد إلكتروني 3 نسيت ك…" at bounding box center [750, 283] width 1200 height 442
click at [902, 342] on div "3" at bounding box center [906, 336] width 14 height 14
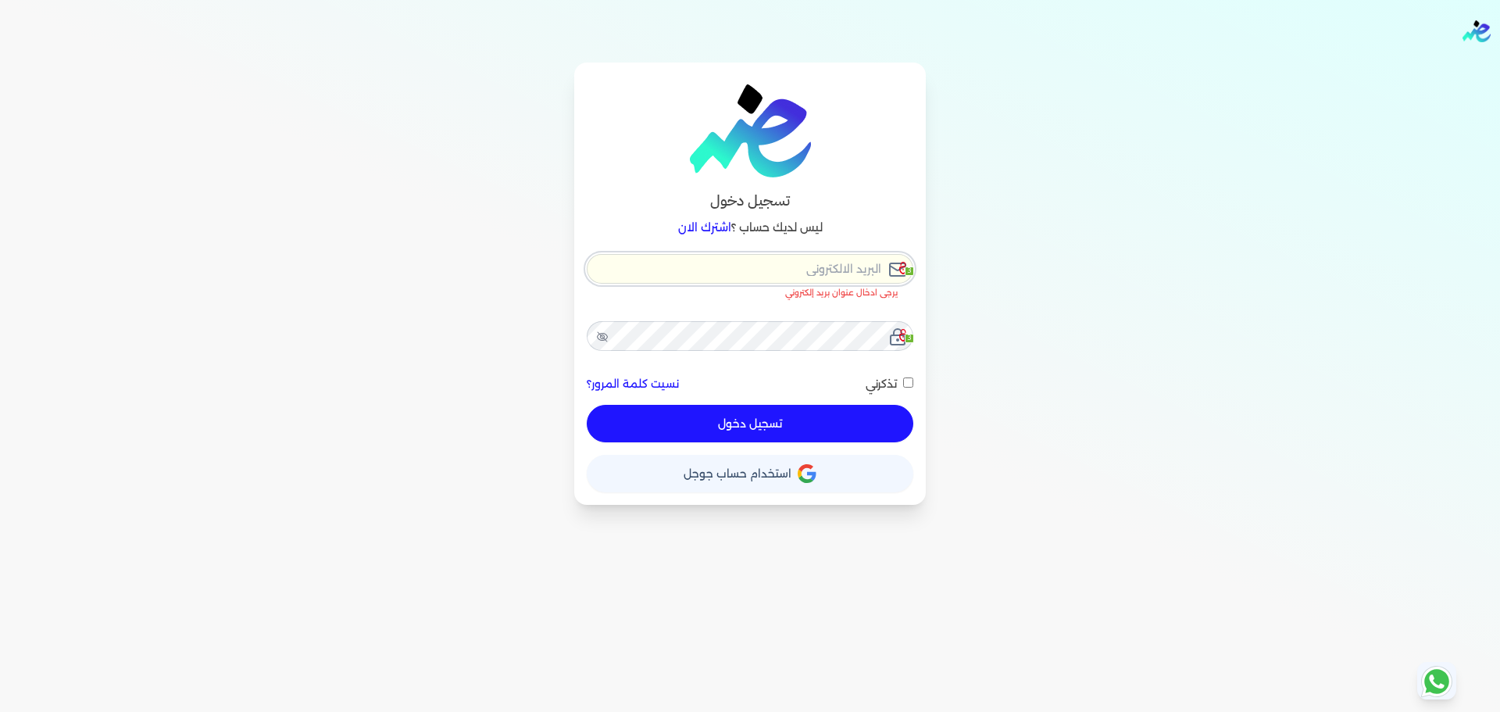
click at [816, 269] on input "email" at bounding box center [750, 269] width 327 height 30
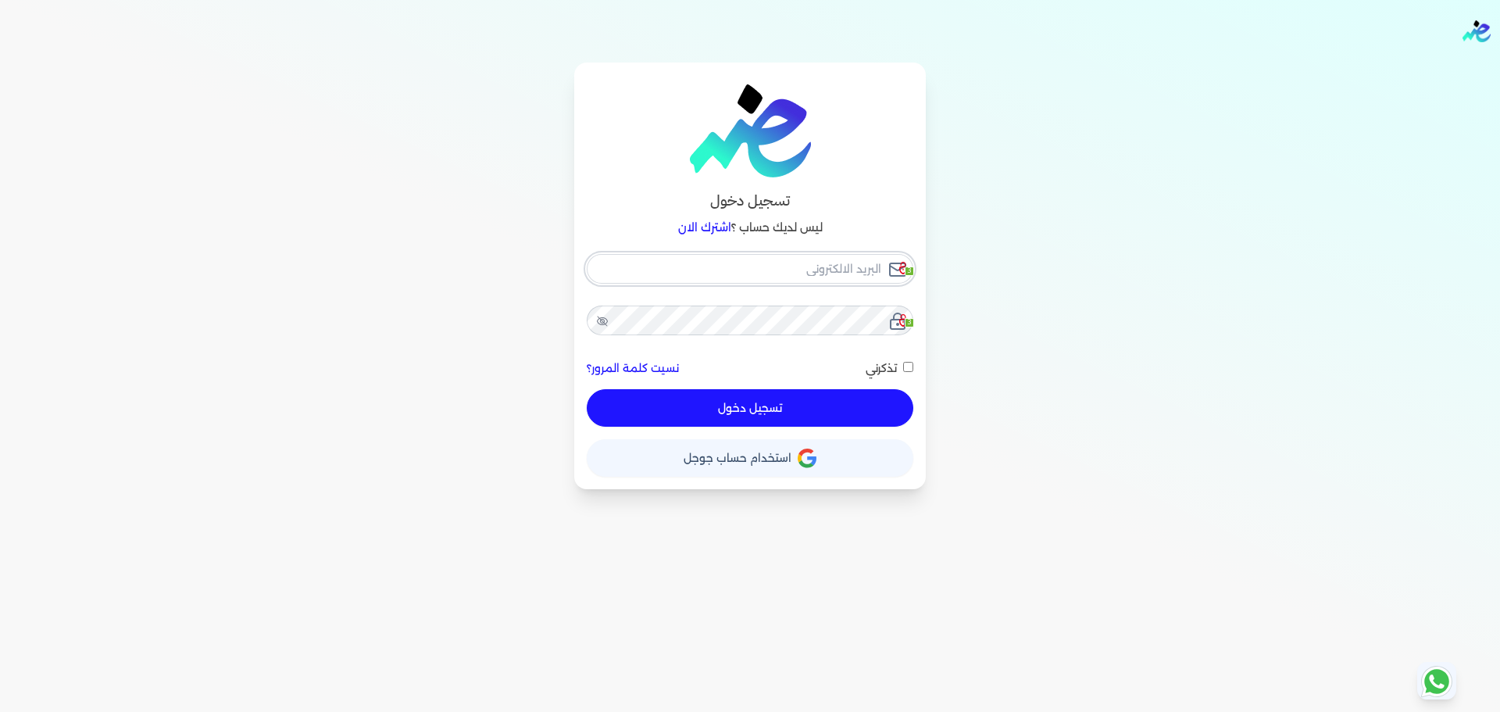
checkbox input "false"
type input "[EMAIL_ADDRESS][DOMAIN_NAME]"
checkbox input "false"
click at [809, 274] on input "[EMAIL_ADDRESS][DOMAIN_NAME]" at bounding box center [750, 269] width 327 height 30
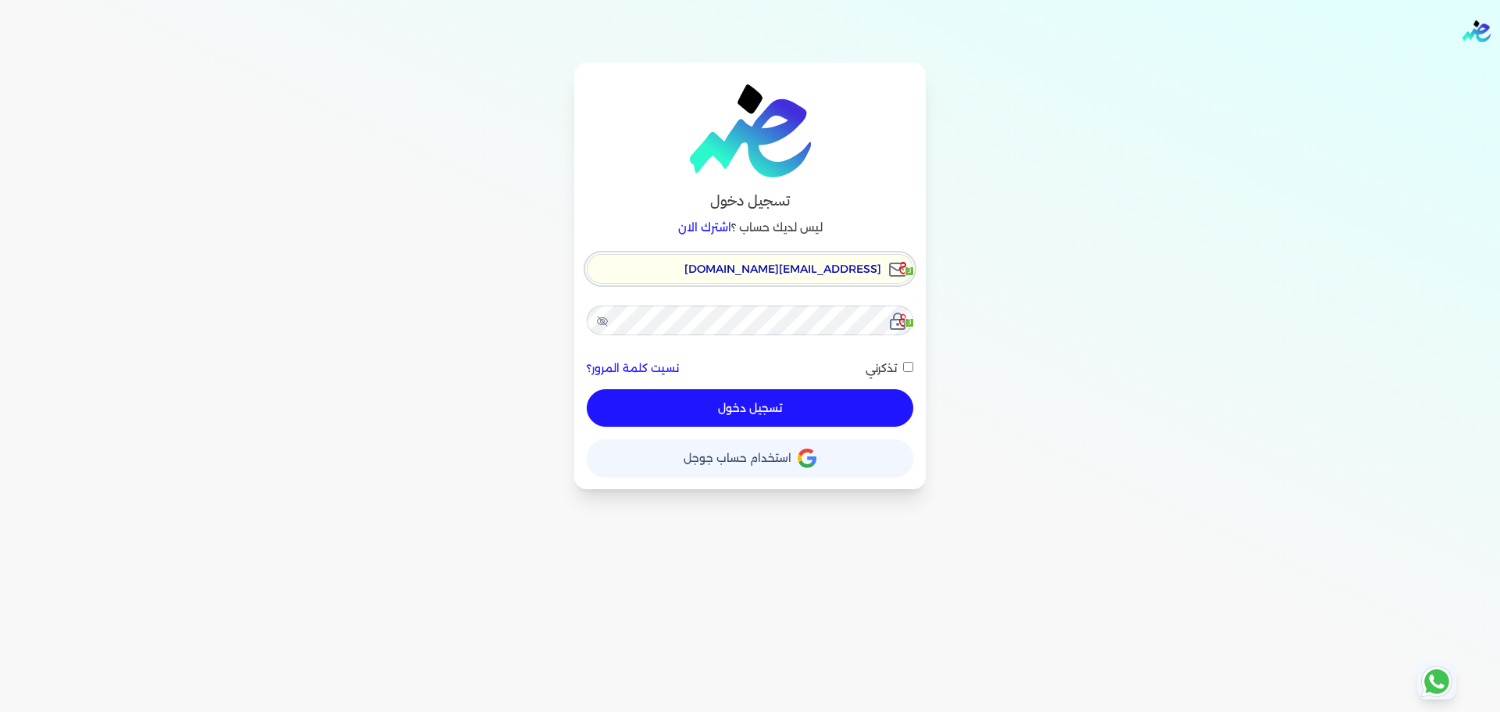
click at [809, 274] on input "[EMAIL_ADDRESS][DOMAIN_NAME]" at bounding box center [750, 269] width 327 height 30
type input "s"
checkbox input "false"
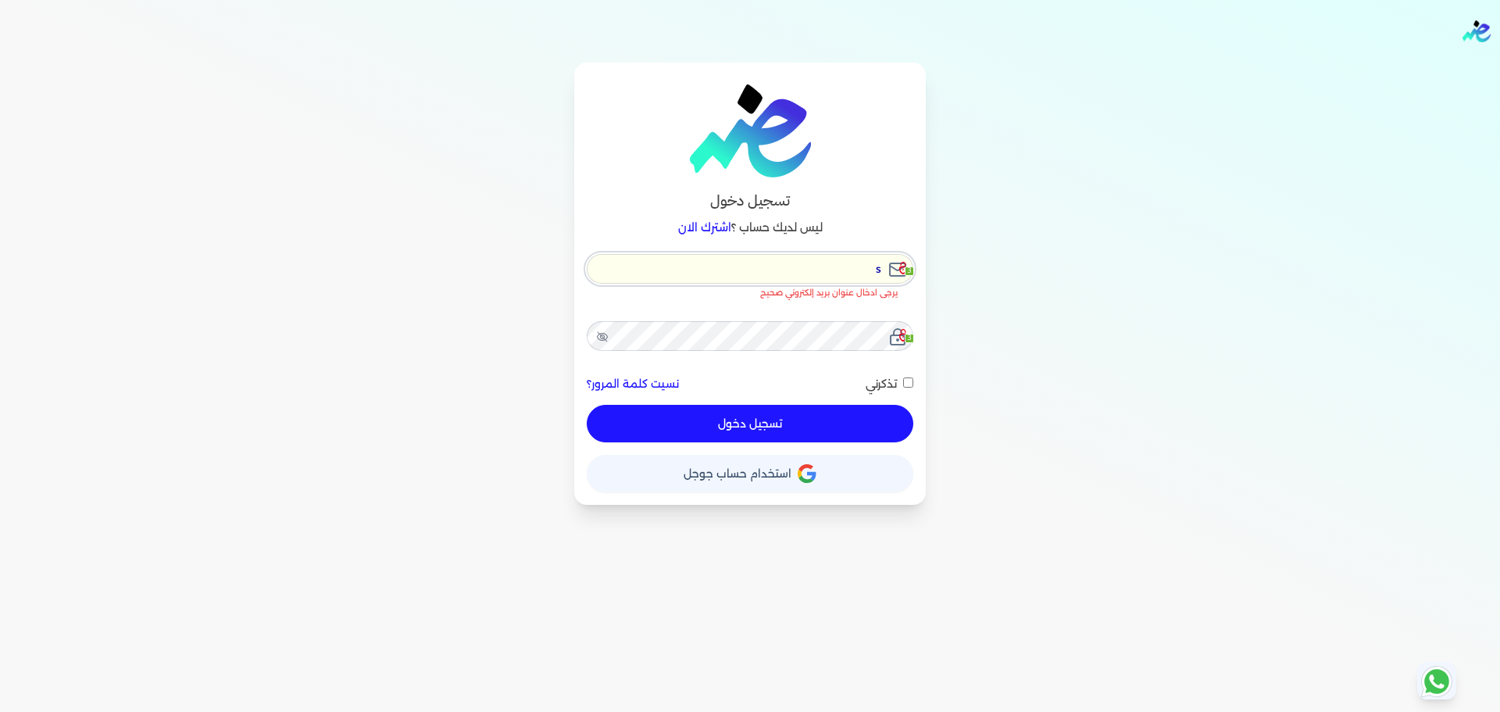
type input "se"
checkbox input "false"
type input "sea"
checkbox input "false"
type input "sea"
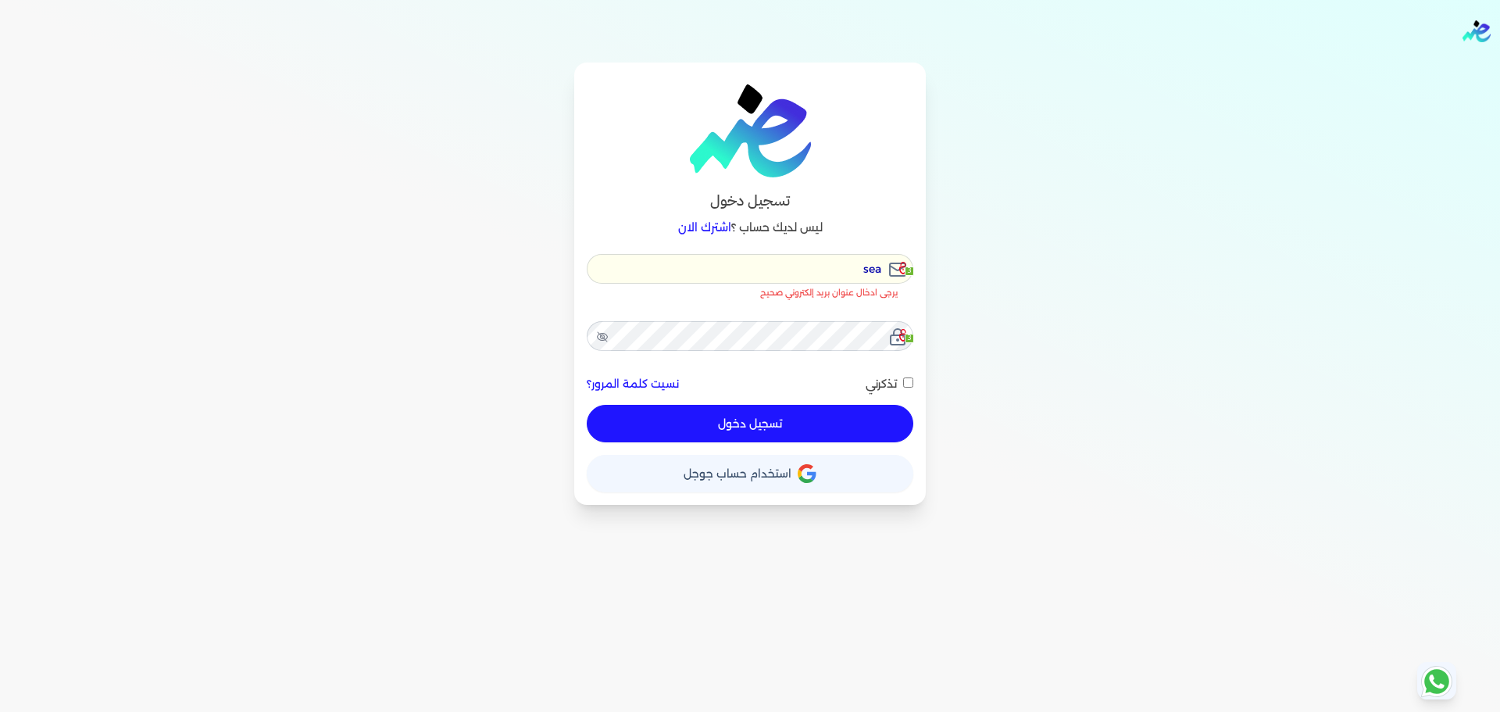
click at [1039, 177] on div "تسجيل دخول ليس لديك حساب ؟ اشترك الان sea 3 يرجى ادخال عنوان بريد إلكتروني صحيح…" at bounding box center [750, 283] width 1200 height 442
click at [817, 272] on input "sea" at bounding box center [750, 269] width 327 height 30
checkbox input "false"
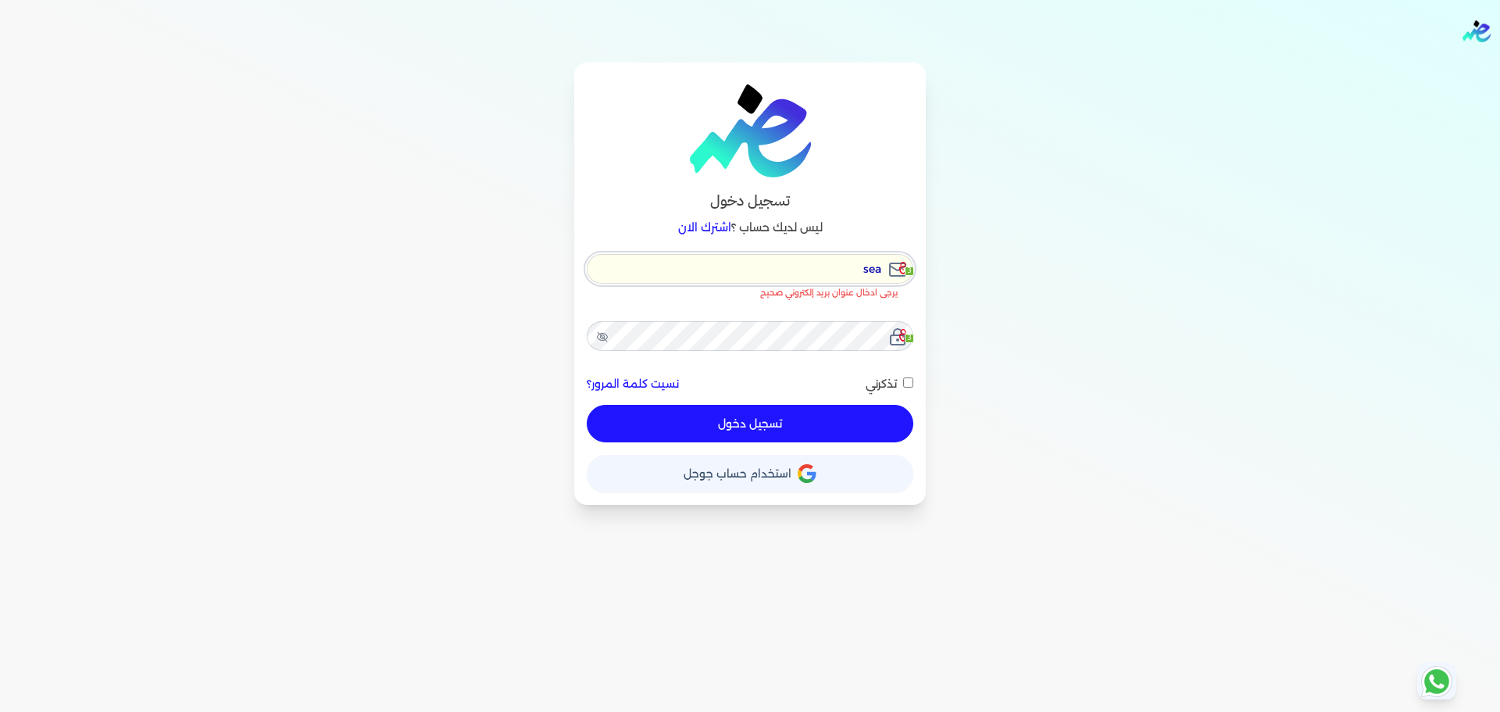
type input "[EMAIL_ADDRESS][DOMAIN_NAME]"
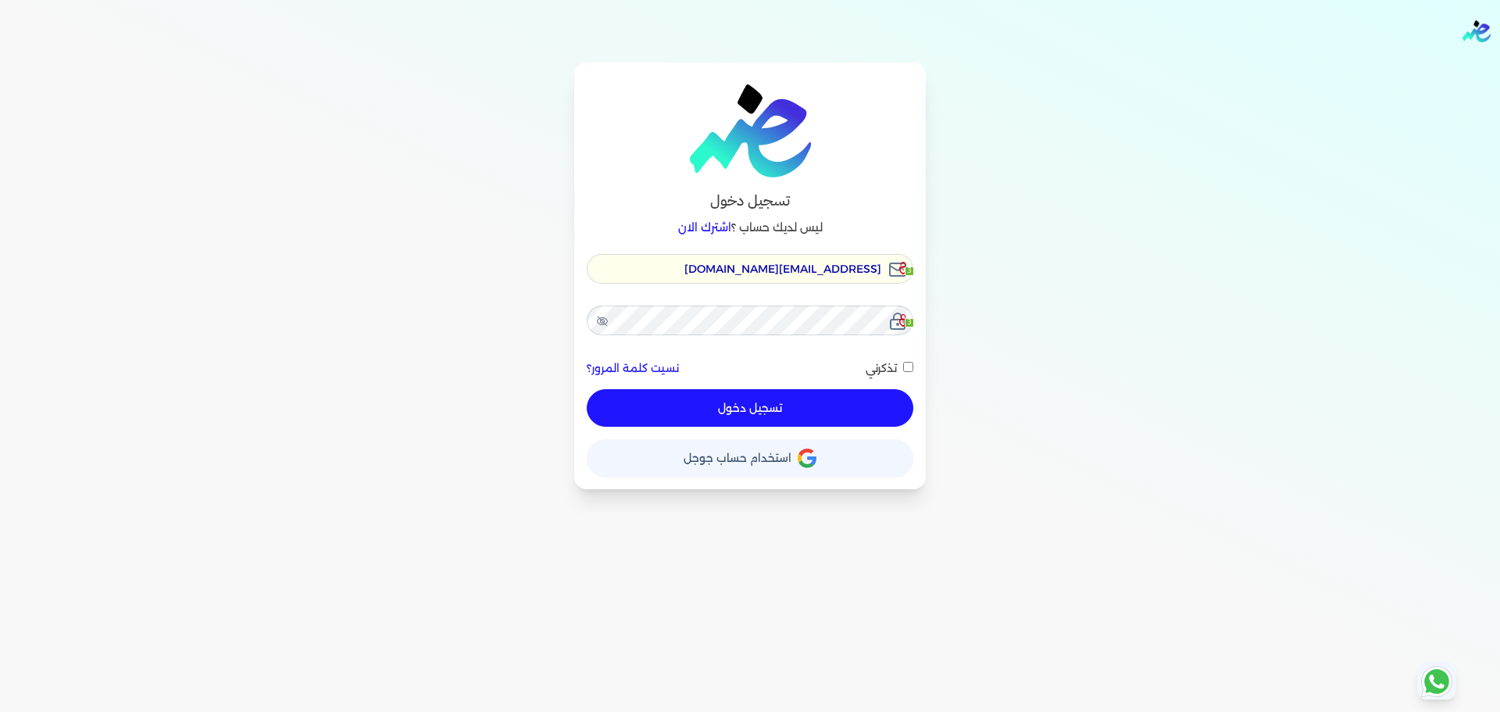
click at [742, 404] on button "تسجيل دخول" at bounding box center [750, 407] width 327 height 37
checkbox input "false"
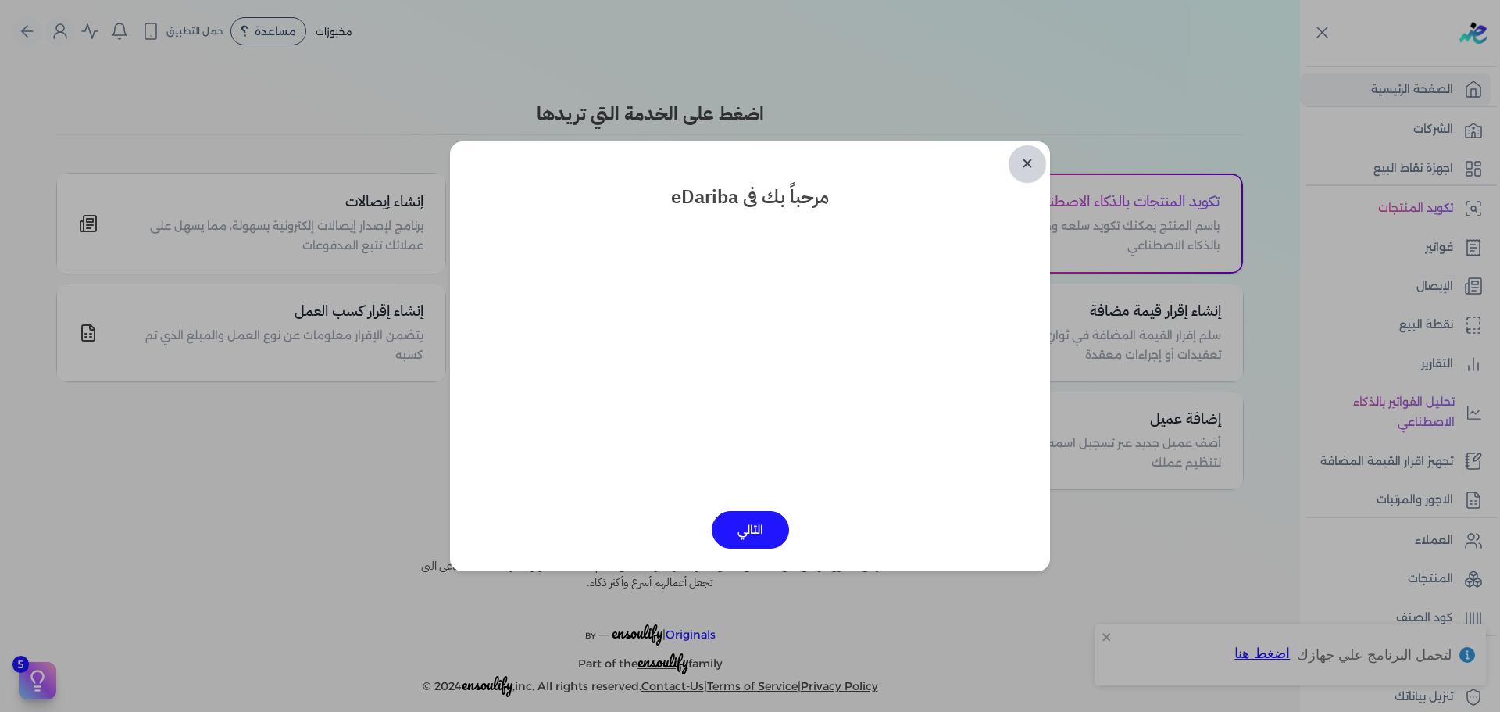
click at [1036, 160] on link "✕" at bounding box center [1027, 163] width 37 height 37
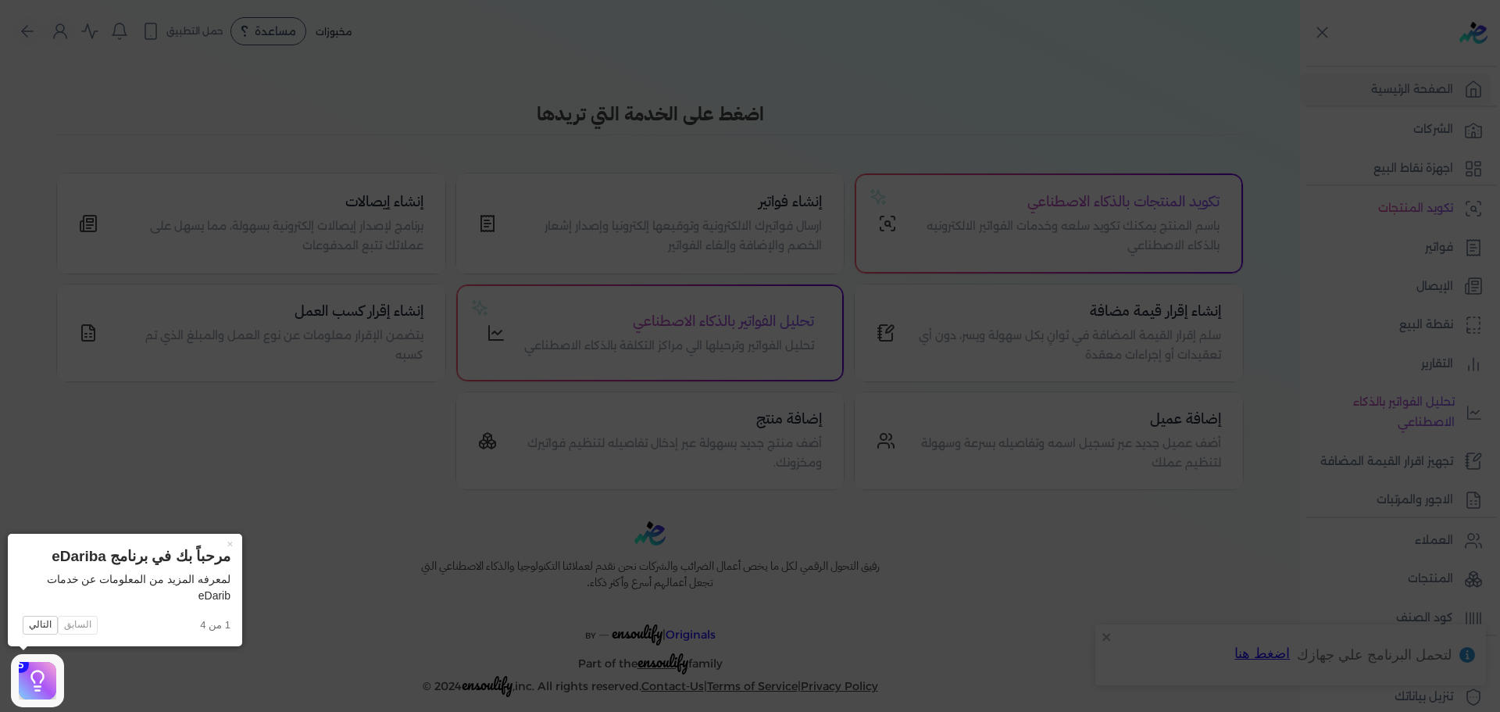
click at [1413, 170] on icon at bounding box center [750, 356] width 1500 height 712
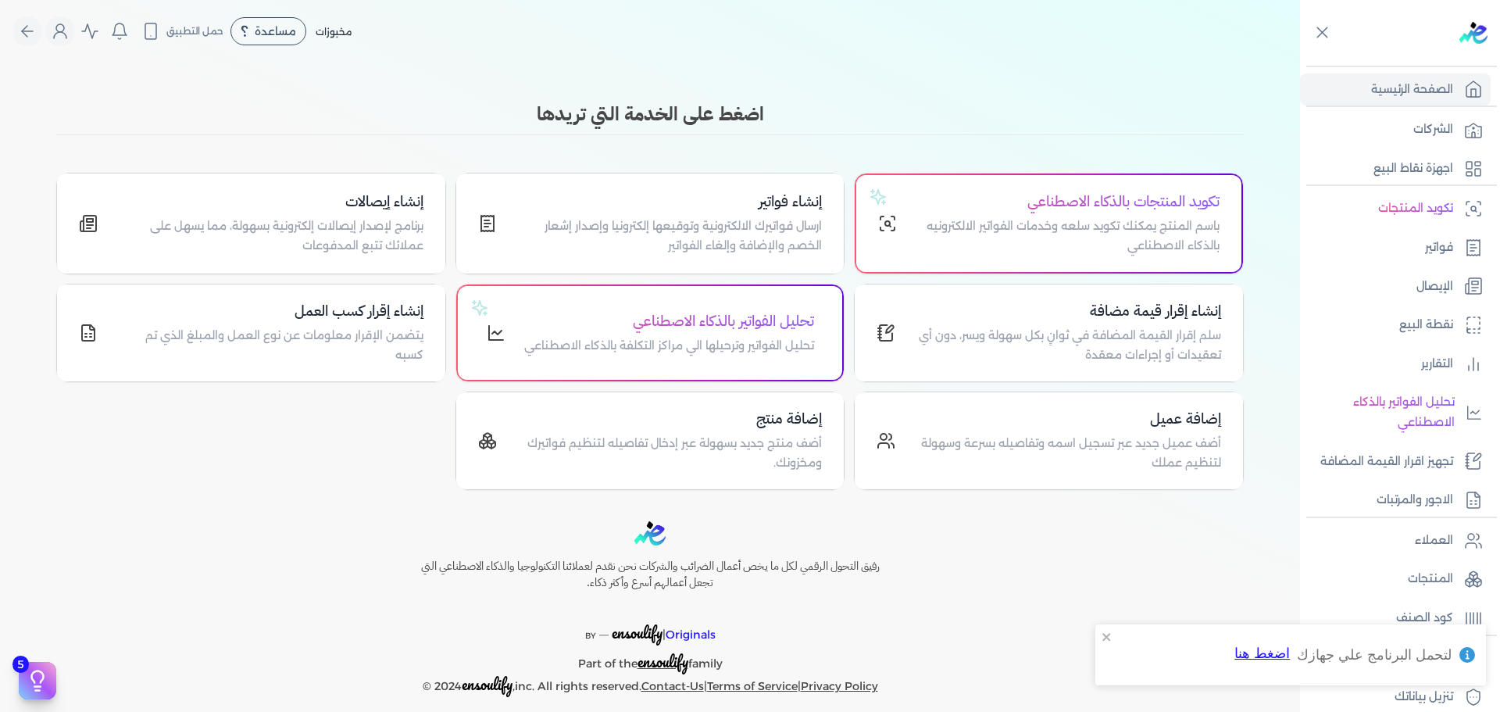
click at [1413, 170] on p "اجهزة نقاط البيع" at bounding box center [1413, 169] width 80 height 20
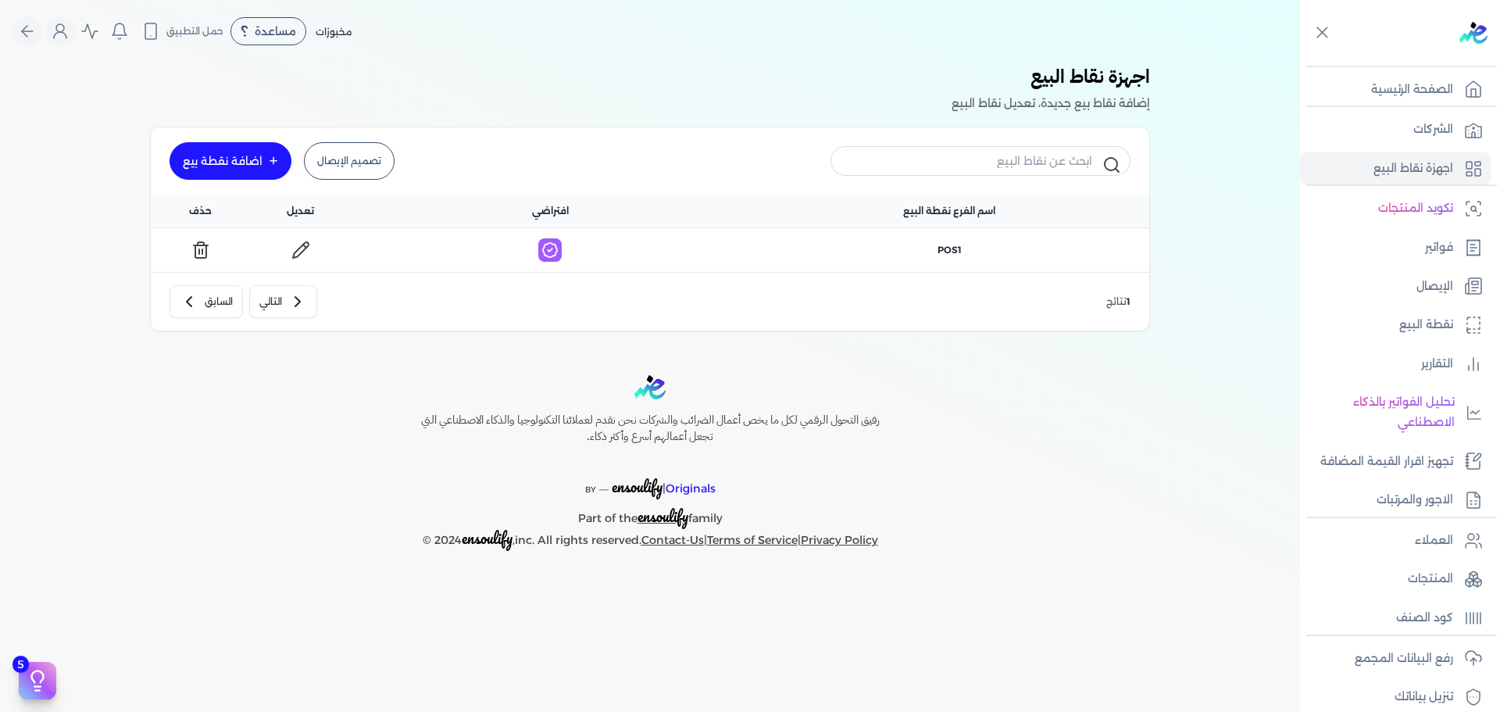
click at [1032, 534] on div "رفيق التحول الرقمي لكل ما يخص أعمال الضرائب والشركات نحن نقدم لعملائنا التكنولو…" at bounding box center [650, 463] width 1300 height 176
click at [1325, 30] on icon at bounding box center [1322, 33] width 10 height 10
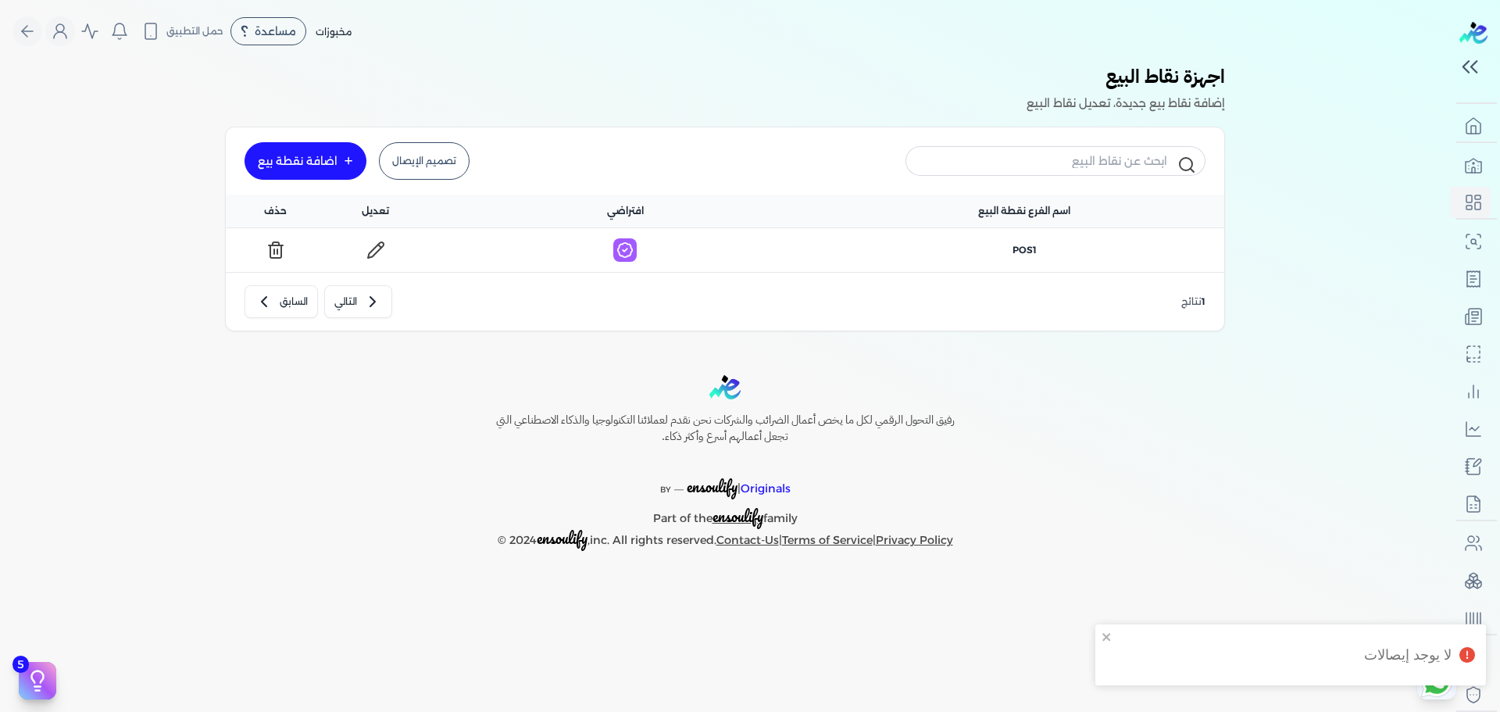
click at [1206, 409] on div "رفيق التحول الرقمي لكل ما يخص أعمال الضرائب والشركات نحن نقدم لعملائنا التكنولو…" at bounding box center [725, 463] width 1450 height 176
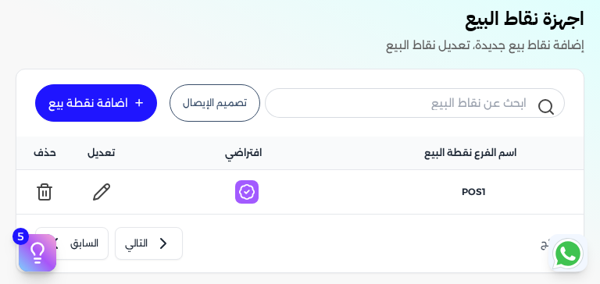
scroll to position [58, 0]
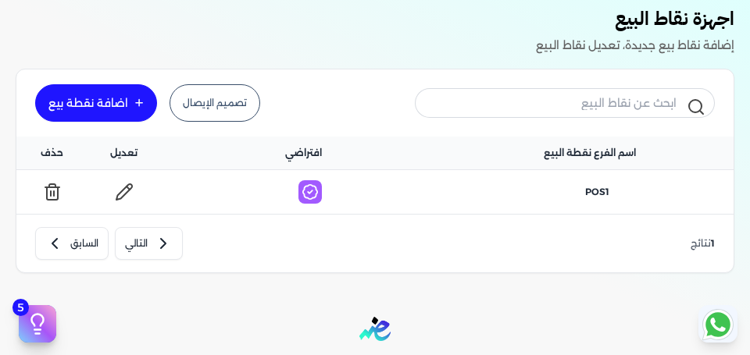
drag, startPoint x: 584, startPoint y: 191, endPoint x: 618, endPoint y: 187, distance: 33.9
click at [618, 187] on div "POS1" at bounding box center [597, 192] width 254 height 14
click at [173, 29] on div "اجهزة نقاط البيع إضافة نقاط بيع جديدة، تعديل نقاط البيع" at bounding box center [375, 31] width 750 height 52
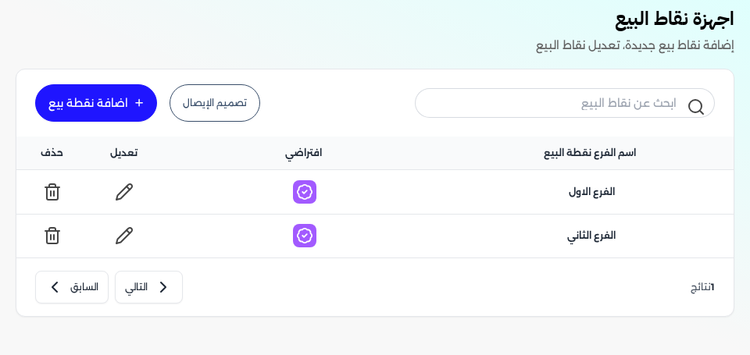
click at [630, 59] on div "تصميم الإيصال اضافة نقطة بيع اسم الفرع نقطة البيع افتراضي تعديل حذف الفرع الاول…" at bounding box center [375, 192] width 750 height 273
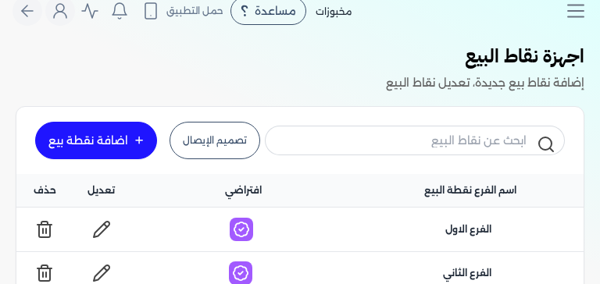
scroll to position [20, 0]
